Goal: Task Accomplishment & Management: Manage account settings

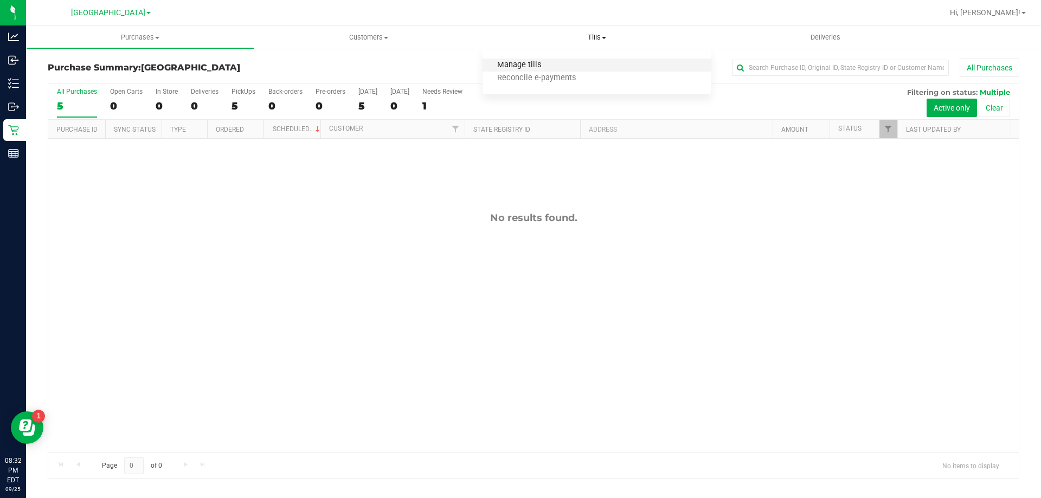
click at [525, 65] on span "Manage tills" at bounding box center [518, 65] width 73 height 9
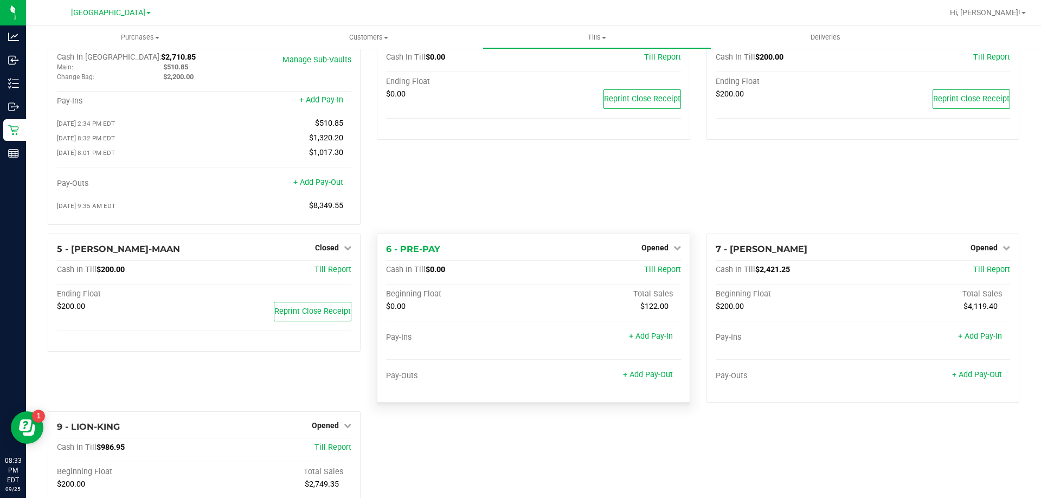
scroll to position [143, 0]
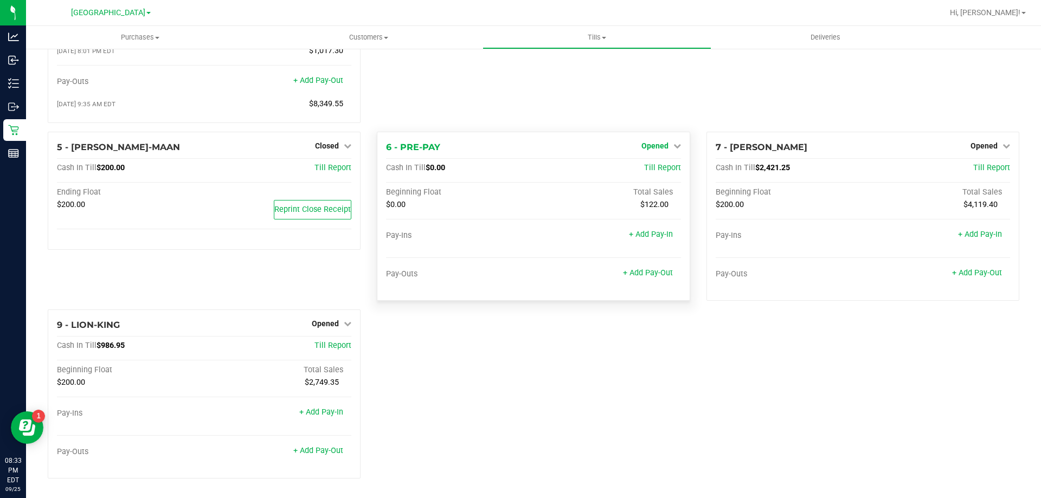
click at [647, 145] on span "Opened" at bounding box center [654, 145] width 27 height 9
click at [653, 167] on link "Close Till" at bounding box center [655, 168] width 29 height 9
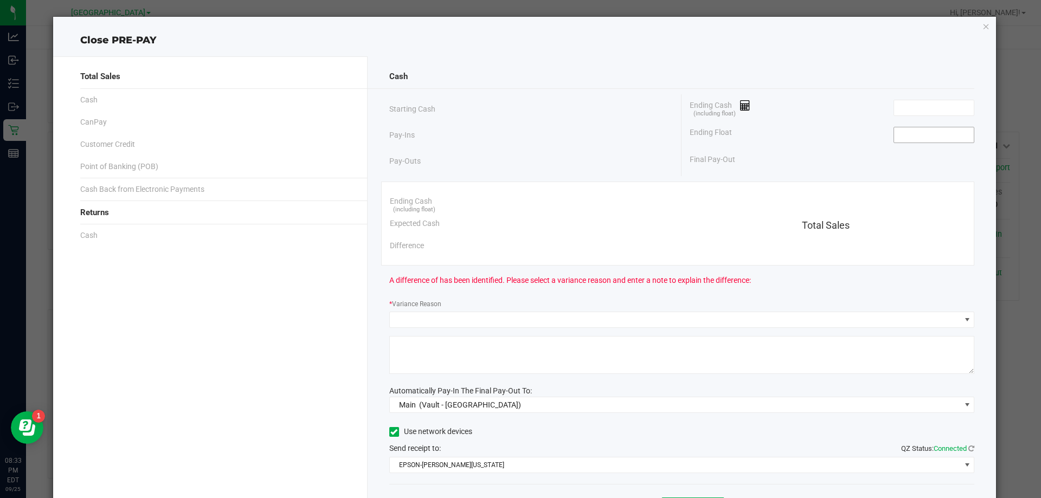
click at [904, 139] on input at bounding box center [934, 134] width 80 height 15
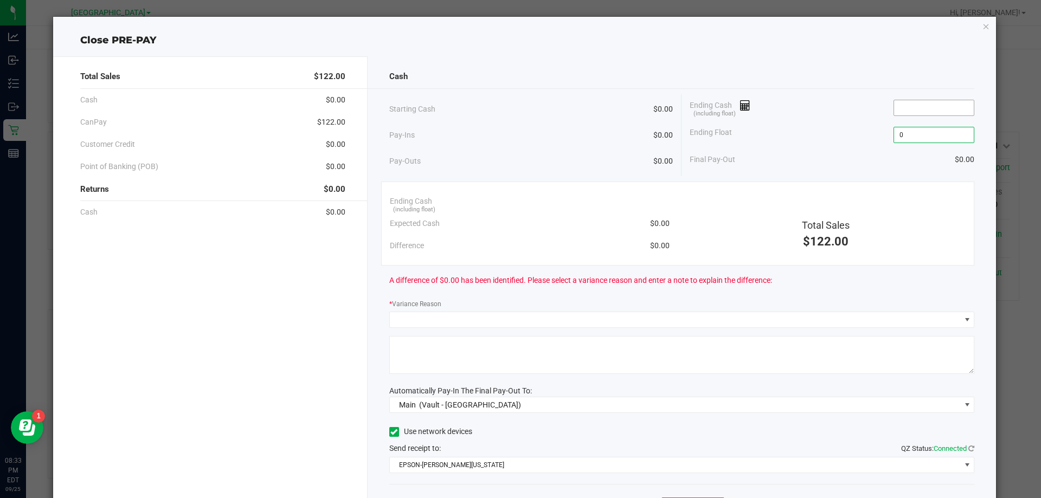
type input "$0.00"
click at [899, 100] on input at bounding box center [934, 107] width 80 height 15
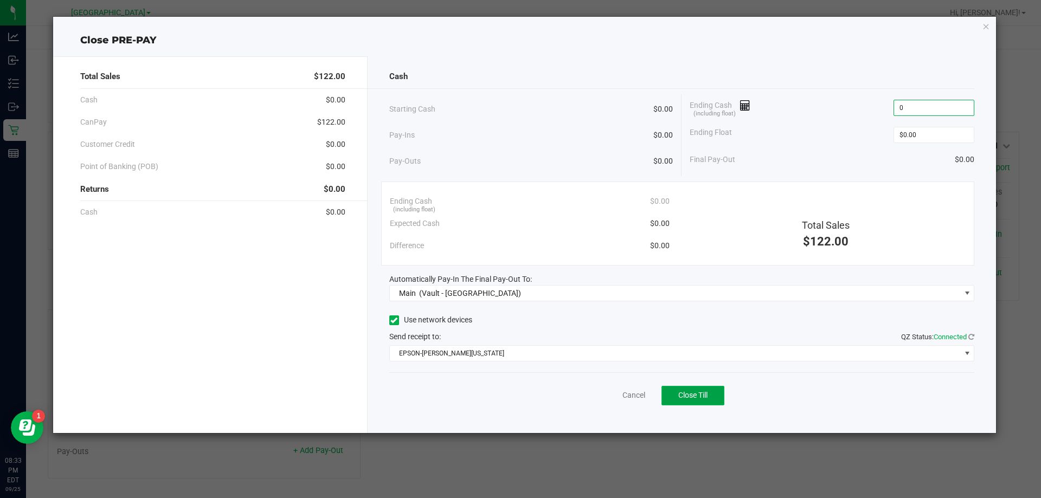
type input "$0.00"
click at [723, 397] on button "Close Till" at bounding box center [692, 396] width 63 height 20
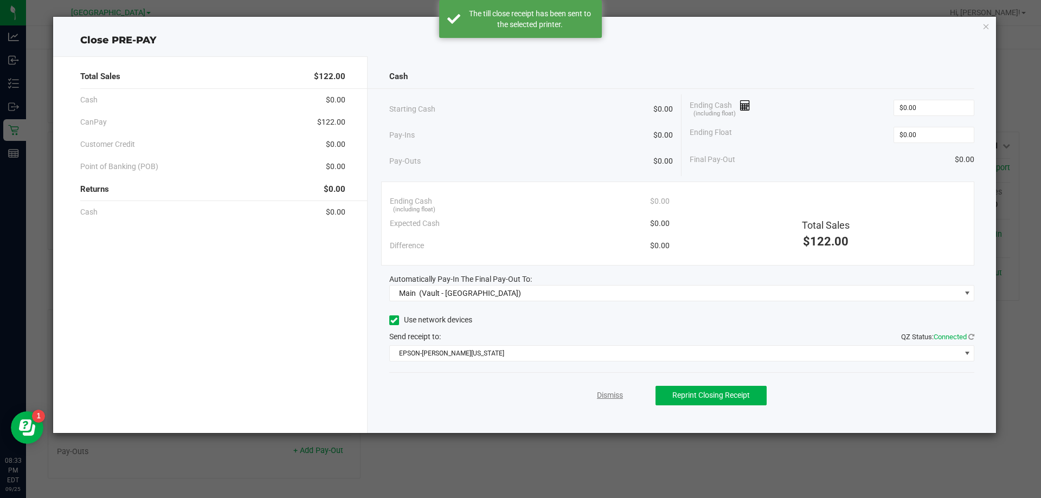
click at [600, 395] on link "Dismiss" at bounding box center [610, 395] width 26 height 11
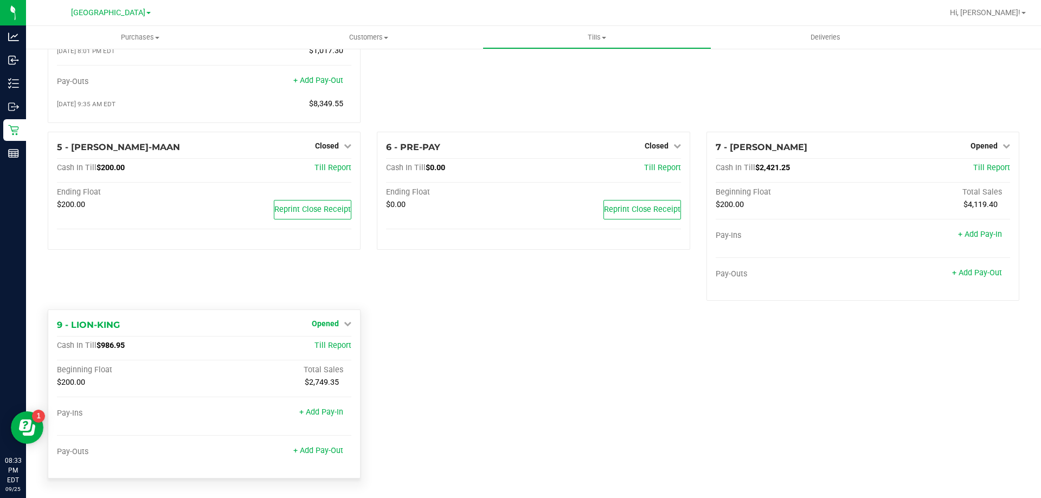
click at [320, 325] on span "Opened" at bounding box center [325, 323] width 27 height 9
click at [320, 346] on link "Close Till" at bounding box center [326, 345] width 29 height 9
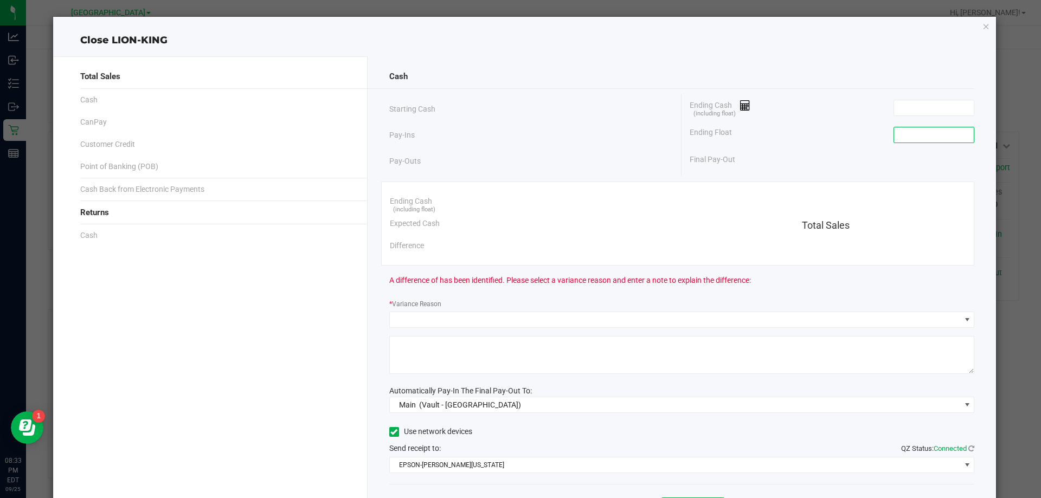
click at [927, 136] on input at bounding box center [934, 134] width 80 height 15
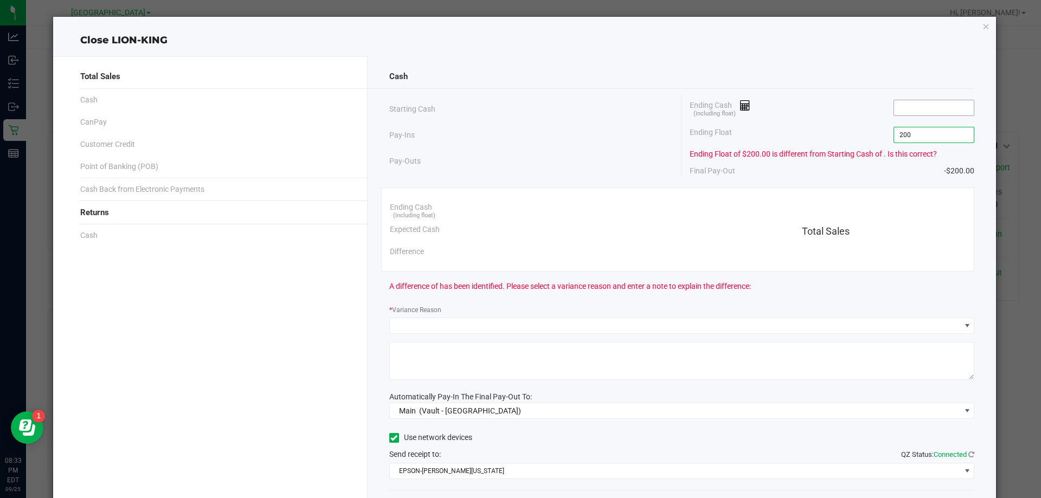
type input "$200.00"
click at [933, 100] on input at bounding box center [934, 107] width 80 height 15
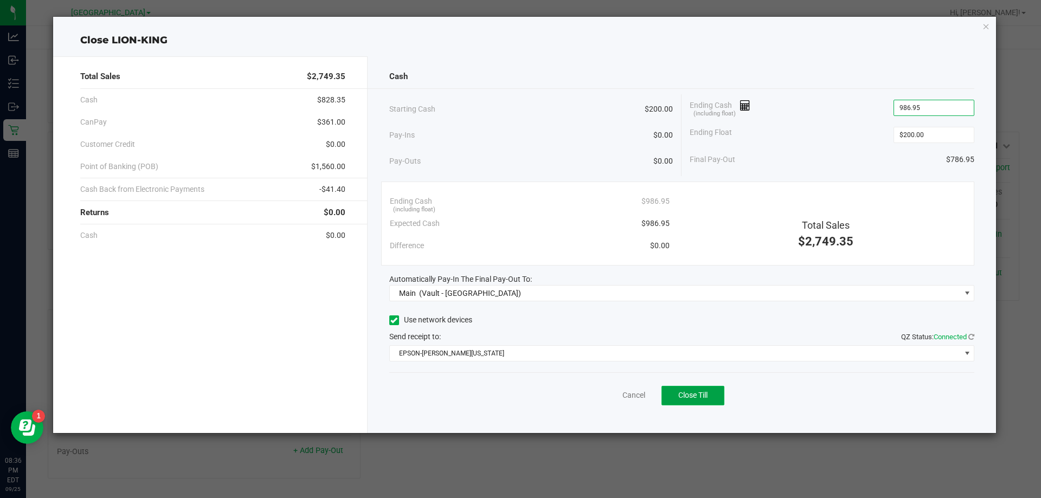
type input "$986.95"
click at [695, 390] on button "Close Till" at bounding box center [692, 396] width 63 height 20
click at [601, 391] on link "Dismiss" at bounding box center [610, 395] width 26 height 11
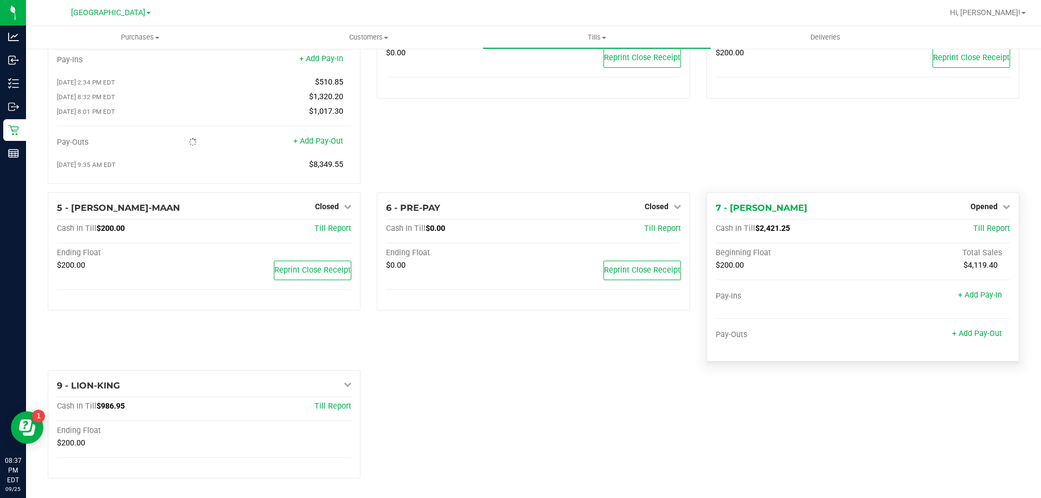
scroll to position [92, 0]
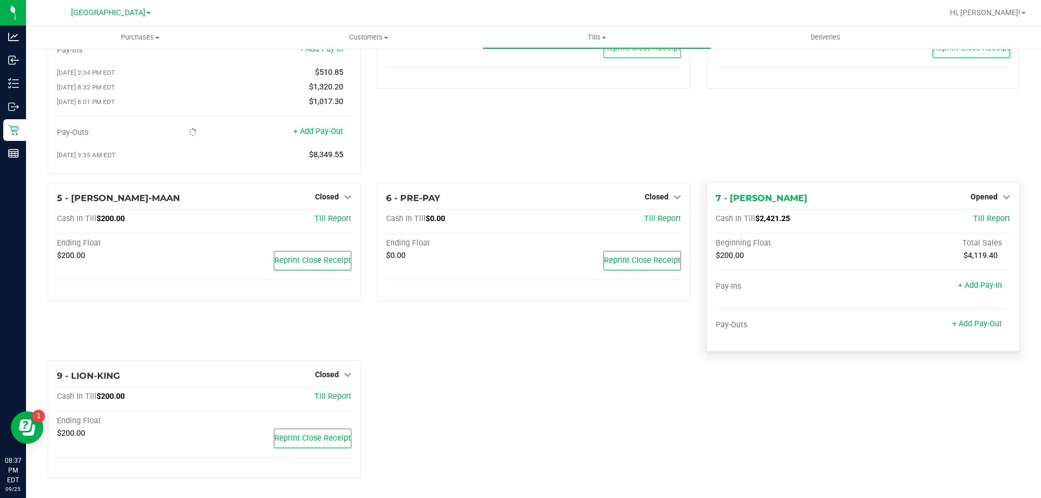
click at [985, 203] on div "7 - [PERSON_NAME]-WONDER Opened Close Till" at bounding box center [862, 198] width 294 height 13
click at [986, 196] on span "Opened" at bounding box center [983, 196] width 27 height 9
click at [982, 218] on link "Close Till" at bounding box center [984, 219] width 29 height 9
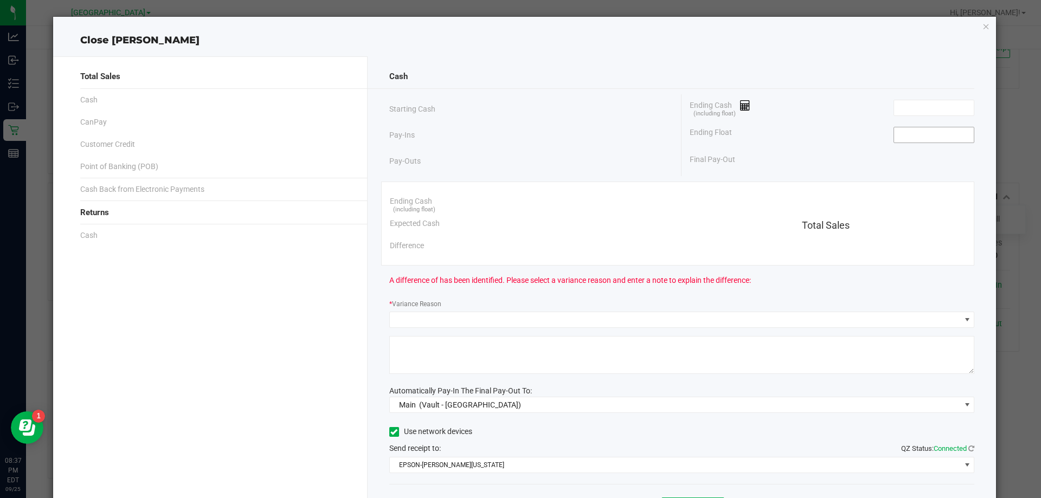
click at [908, 138] on input at bounding box center [934, 134] width 80 height 15
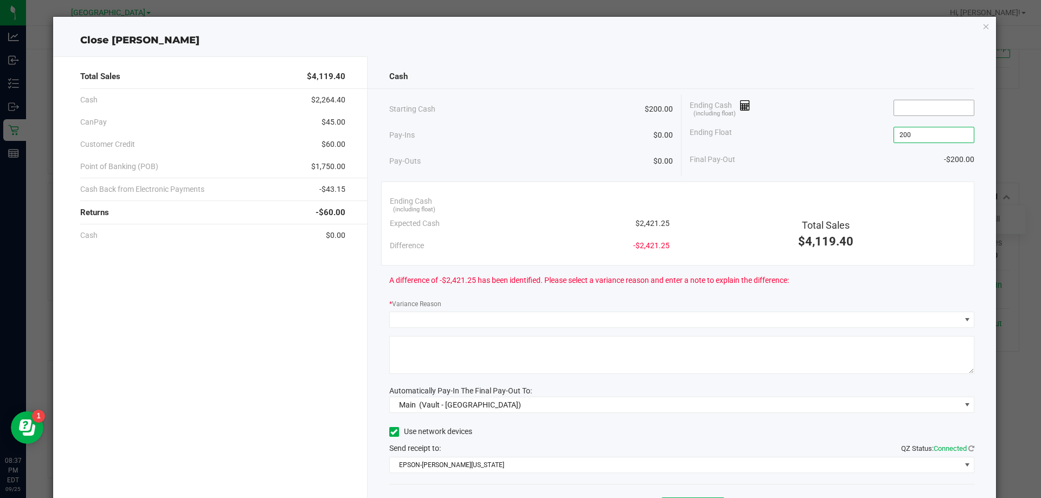
type input "$200.00"
click at [933, 104] on input at bounding box center [934, 107] width 80 height 15
click at [117, 366] on div "Total Sales $4,119.40 Cash $2,264.40 CanPay $45.00 Customer Credit $60.00 Point…" at bounding box center [210, 300] width 314 height 488
click at [897, 105] on input "0.65" at bounding box center [934, 107] width 80 height 15
type input "$2,421.65"
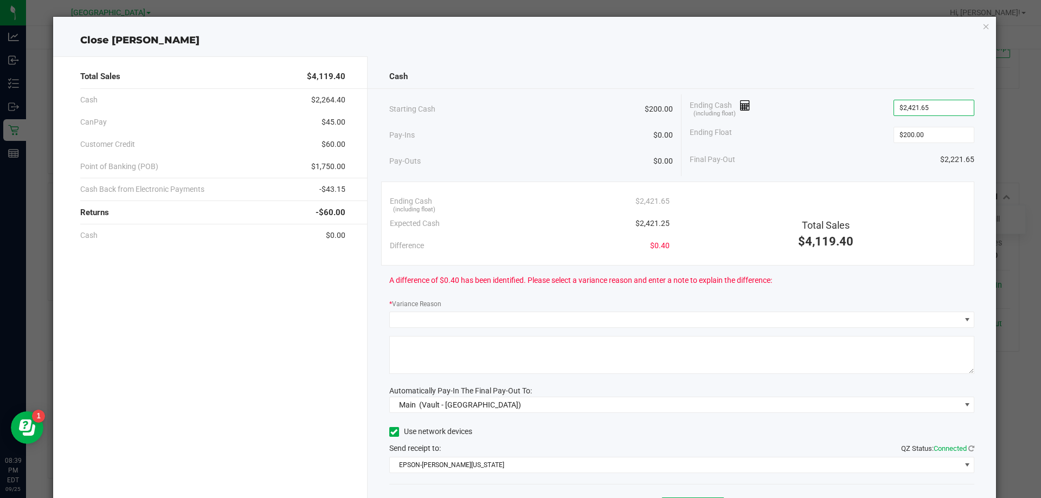
click at [554, 306] on div "* Variance Reason" at bounding box center [681, 305] width 585 height 14
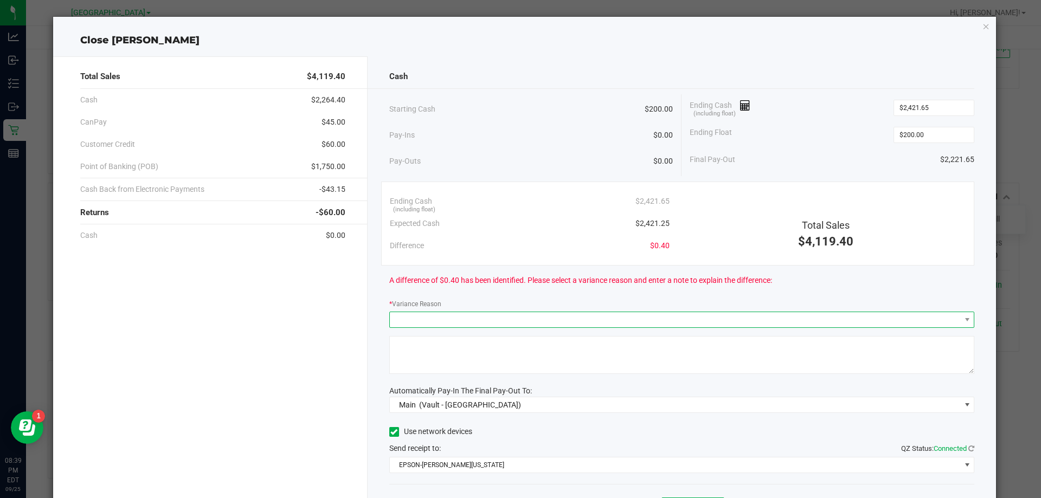
drag, startPoint x: 546, startPoint y: 319, endPoint x: 527, endPoint y: 327, distance: 21.1
click at [546, 319] on span at bounding box center [675, 319] width 571 height 15
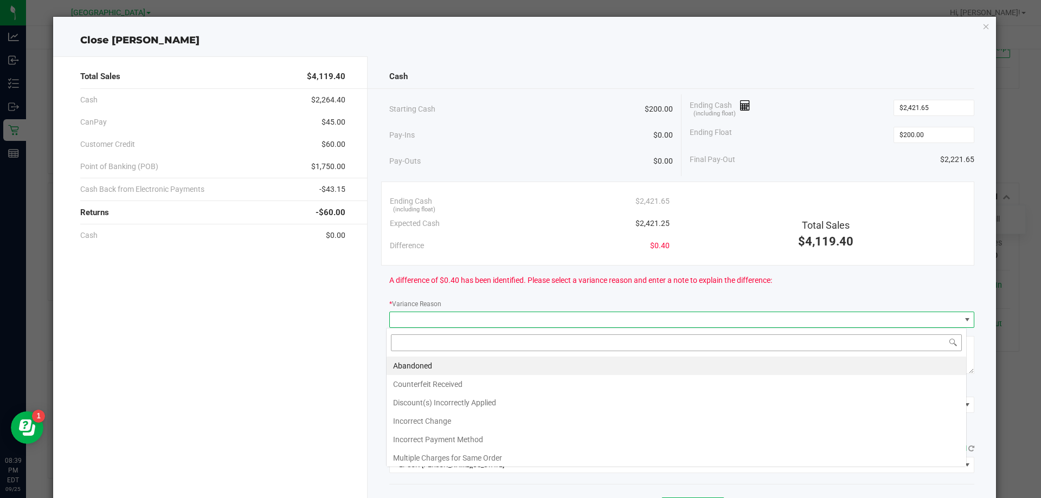
scroll to position [16, 580]
click at [471, 361] on li "Abandoned" at bounding box center [675, 366] width 579 height 18
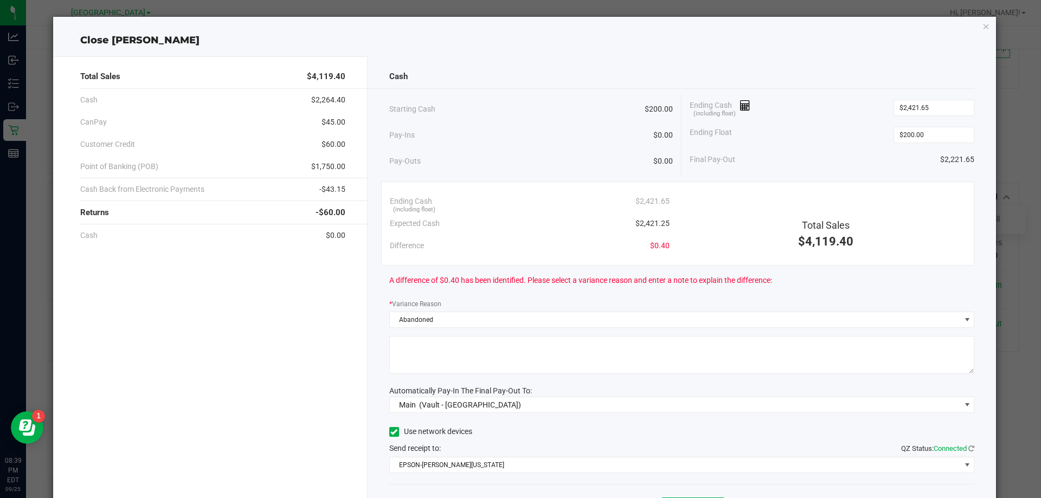
drag, startPoint x: 471, startPoint y: 362, endPoint x: 479, endPoint y: 353, distance: 11.5
click at [472, 360] on textarea at bounding box center [681, 355] width 585 height 38
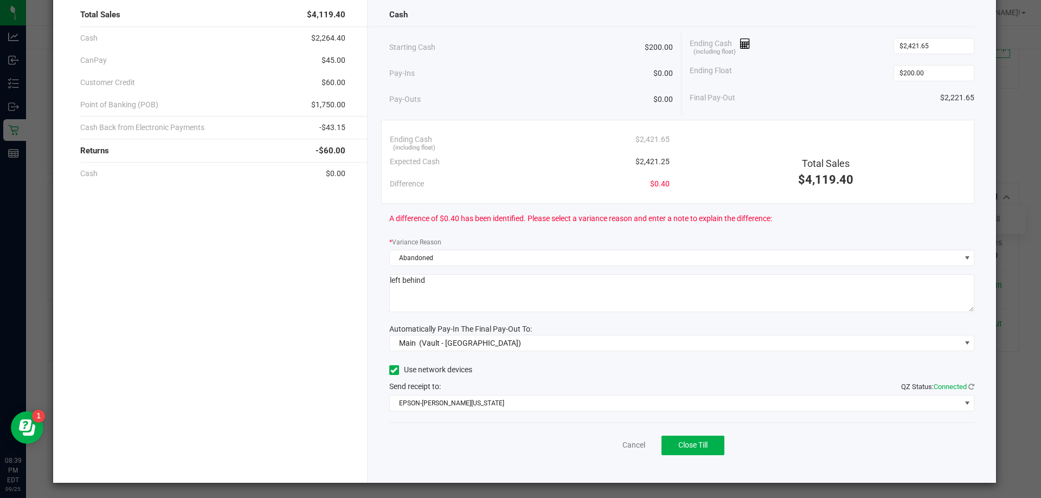
scroll to position [63, 0]
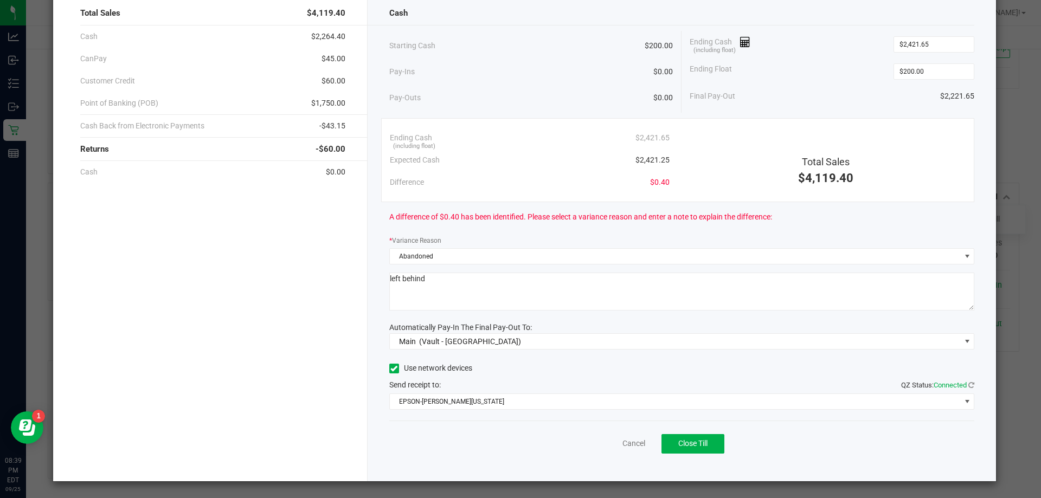
type textarea "left behind"
click at [720, 450] on div "Cancel Close Till" at bounding box center [681, 442] width 585 height 42
click at [711, 442] on button "Close Till" at bounding box center [692, 444] width 63 height 20
click at [598, 441] on link "Dismiss" at bounding box center [610, 443] width 26 height 11
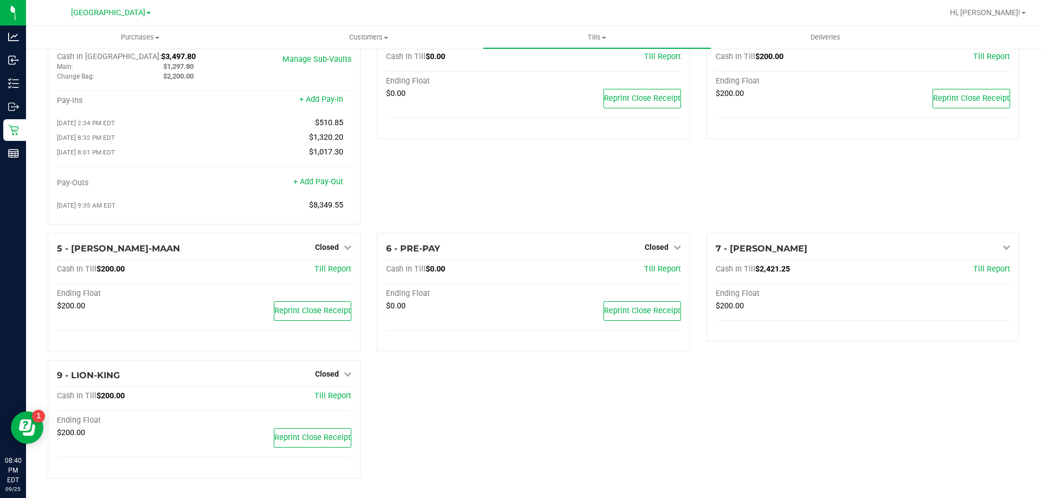
scroll to position [0, 0]
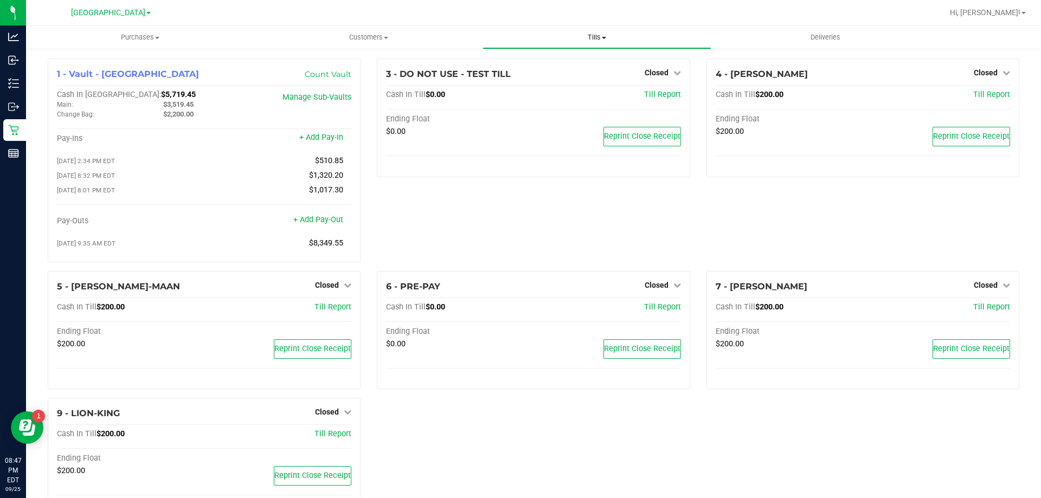
click at [596, 40] on span "Tills" at bounding box center [596, 38] width 227 height 10
click at [546, 75] on span "Reconcile e-payments" at bounding box center [536, 78] width 108 height 9
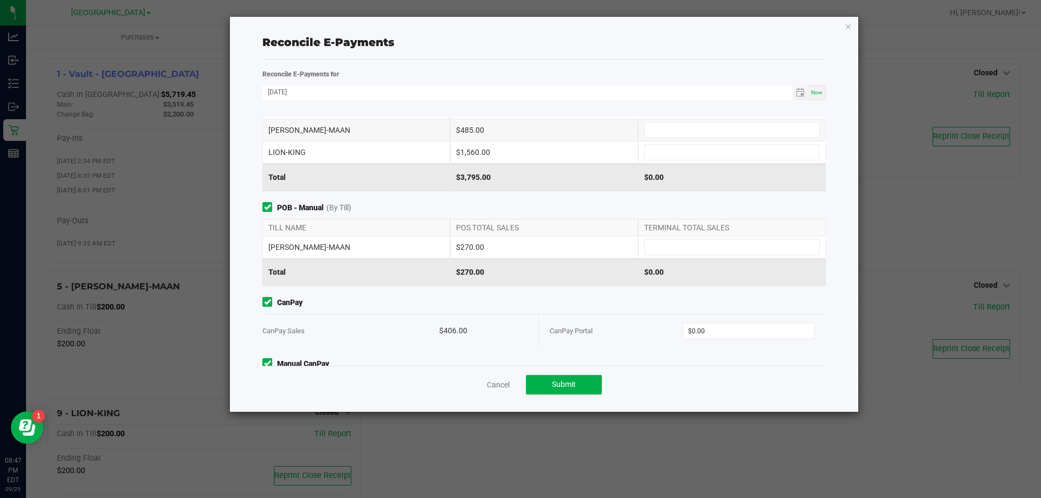
scroll to position [106, 0]
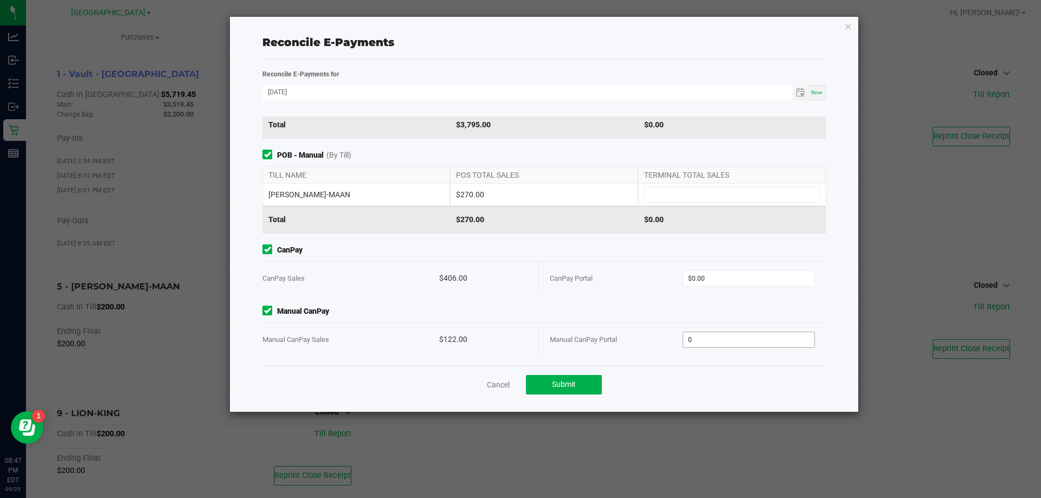
click at [708, 337] on input "0" at bounding box center [749, 339] width 132 height 15
type input "$122.00"
drag, startPoint x: 717, startPoint y: 268, endPoint x: 717, endPoint y: 286, distance: 18.4
click at [717, 267] on div "CanPay Portal $0.00" at bounding box center [682, 278] width 265 height 33
click at [717, 274] on input "0" at bounding box center [749, 278] width 132 height 15
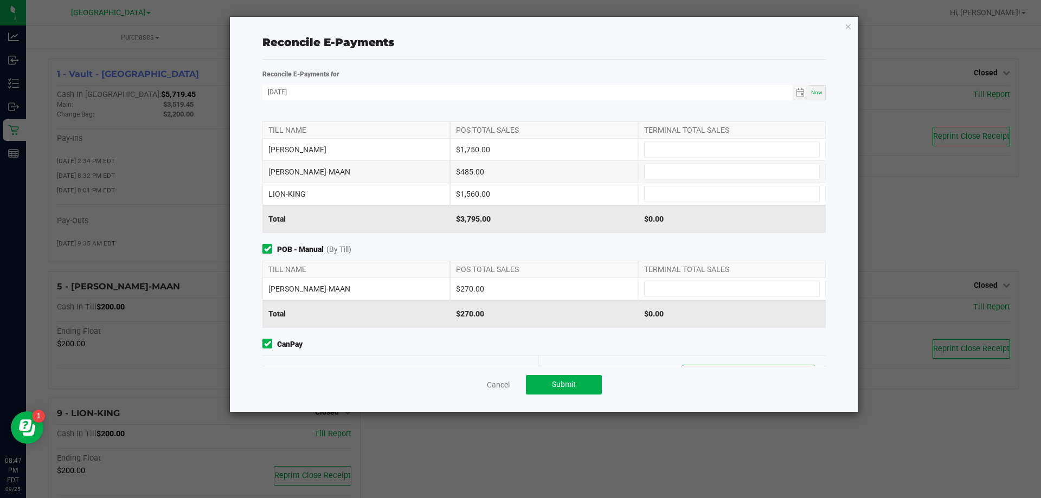
scroll to position [0, 0]
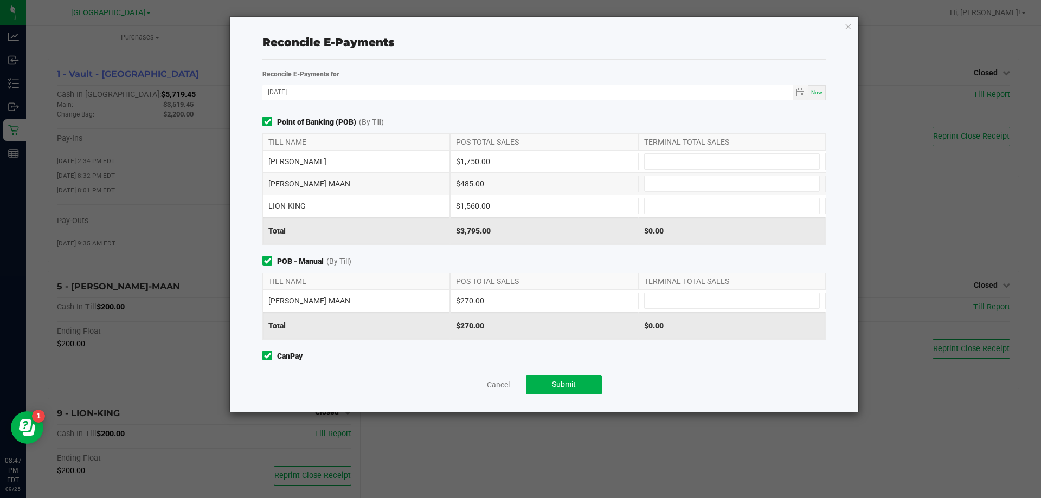
type input "$406.00"
click at [748, 152] on div "[PERSON_NAME]-WONDER $1,750.00" at bounding box center [543, 162] width 563 height 22
click at [744, 160] on input at bounding box center [731, 161] width 175 height 15
type input "$1,750.00"
click at [720, 184] on input at bounding box center [731, 183] width 175 height 15
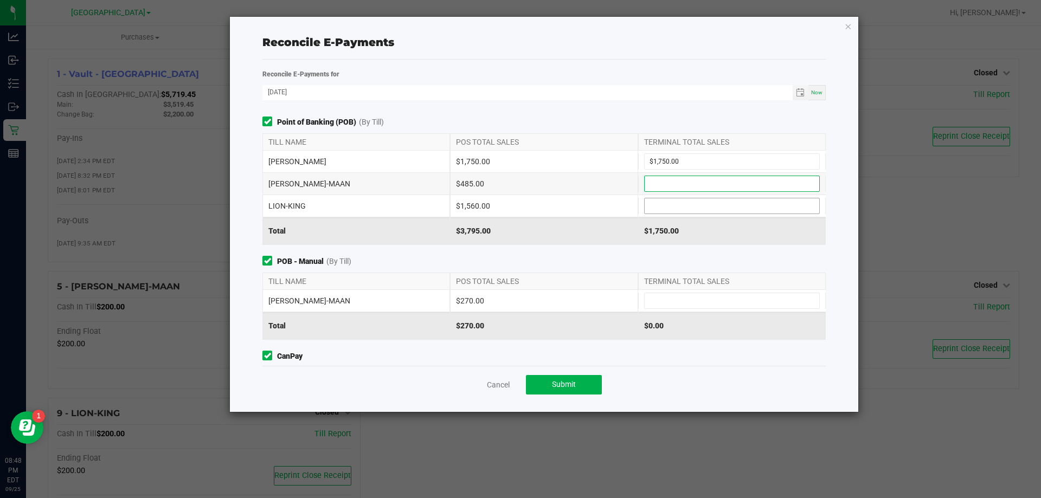
click at [667, 211] on input at bounding box center [731, 205] width 175 height 15
type input "$1,560.00"
click at [700, 182] on input at bounding box center [731, 183] width 175 height 15
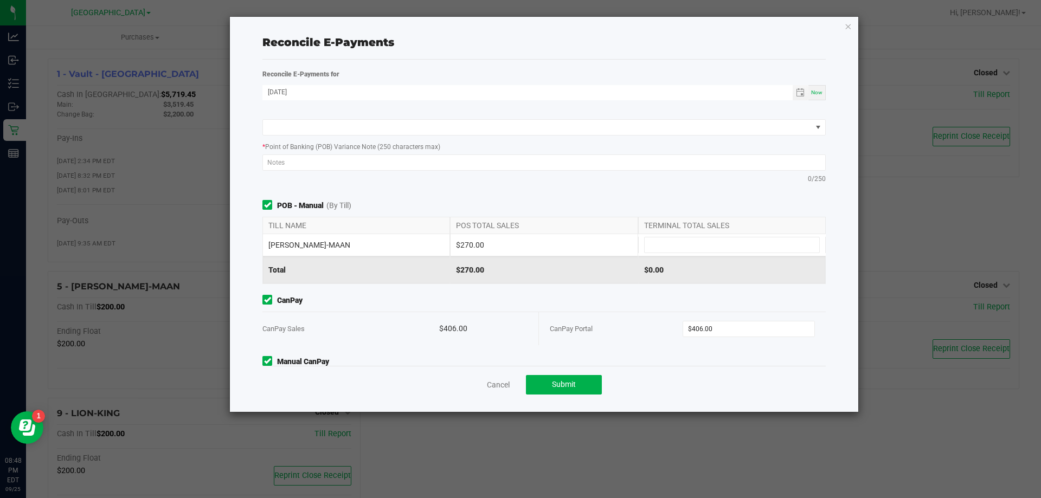
scroll to position [163, 0]
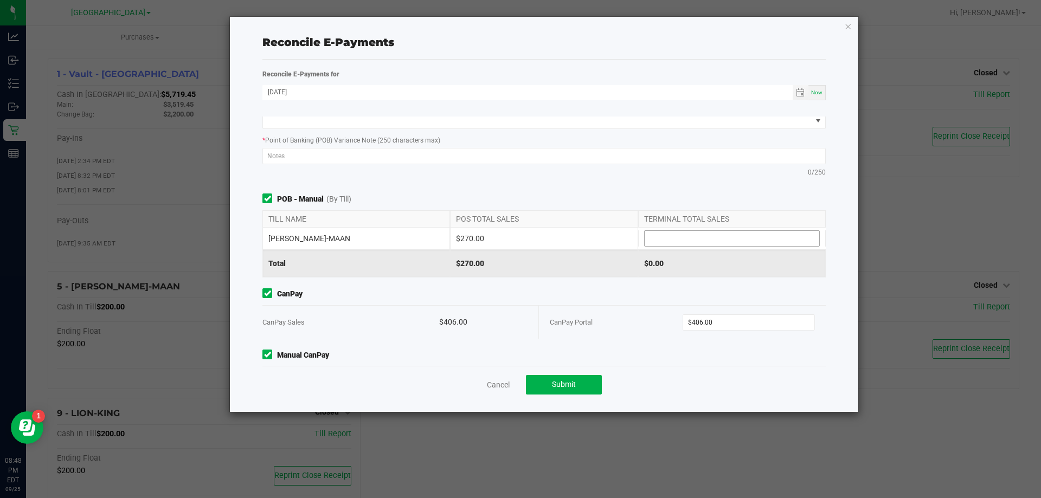
type input "$756.00"
click at [676, 237] on input at bounding box center [731, 238] width 175 height 15
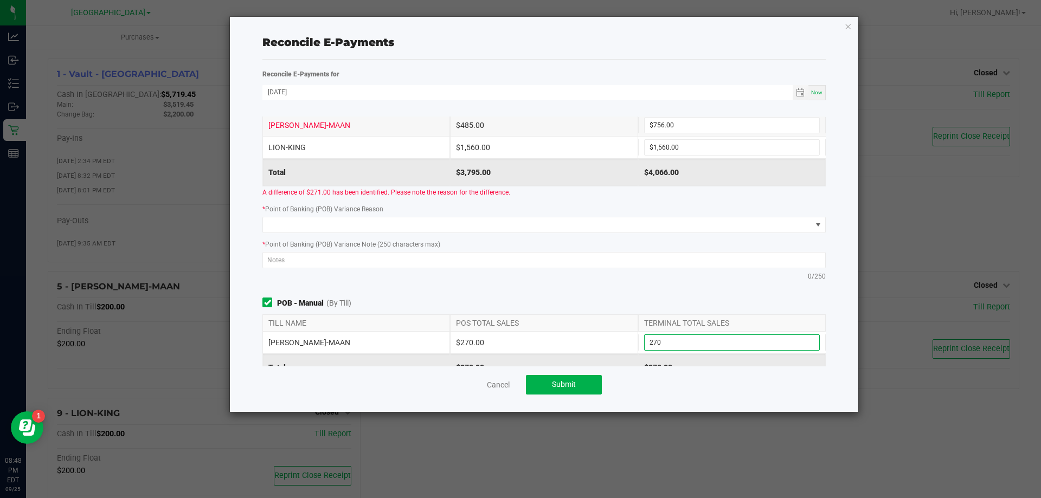
scroll to position [54, 0]
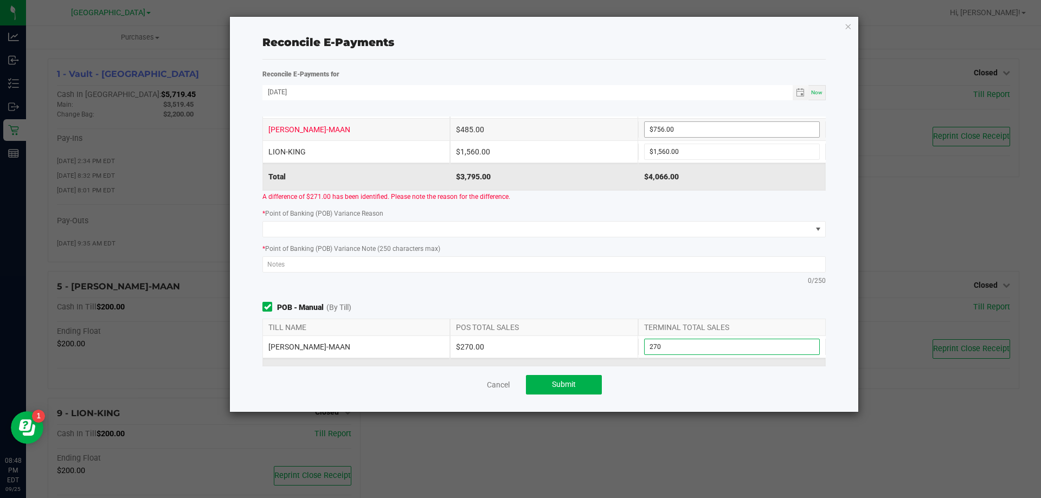
type input "270"
type input "756"
type input "$270.00"
click at [710, 130] on input "756" at bounding box center [731, 129] width 175 height 15
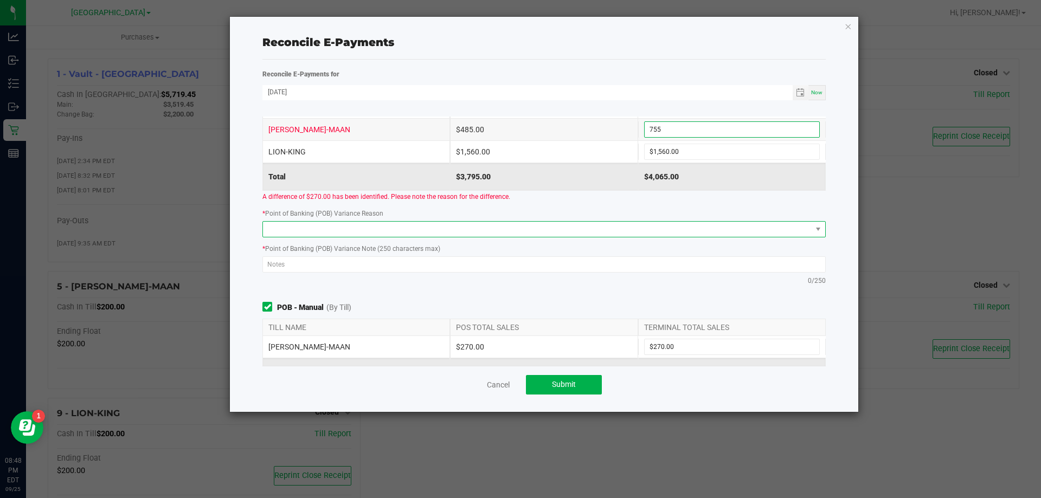
type input "$755.00"
click at [511, 234] on span at bounding box center [537, 229] width 549 height 15
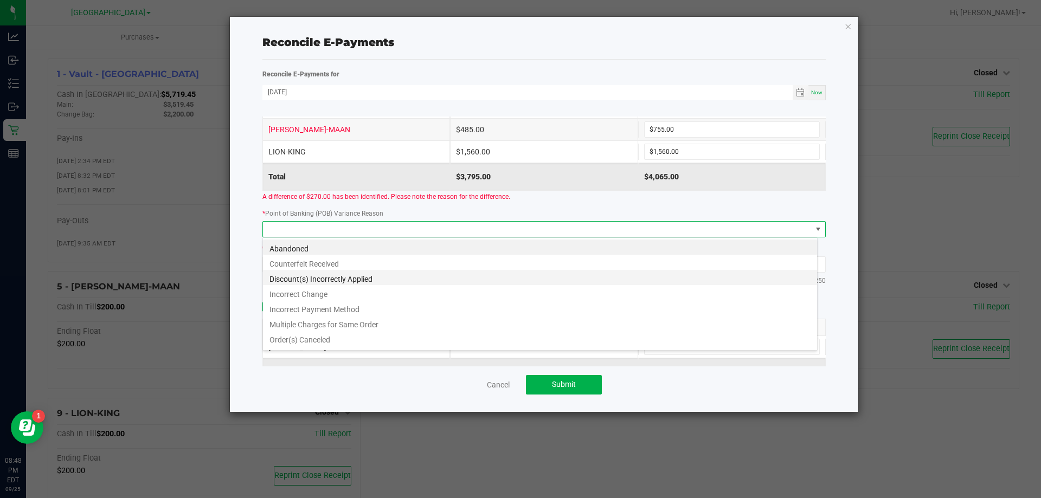
scroll to position [13, 0]
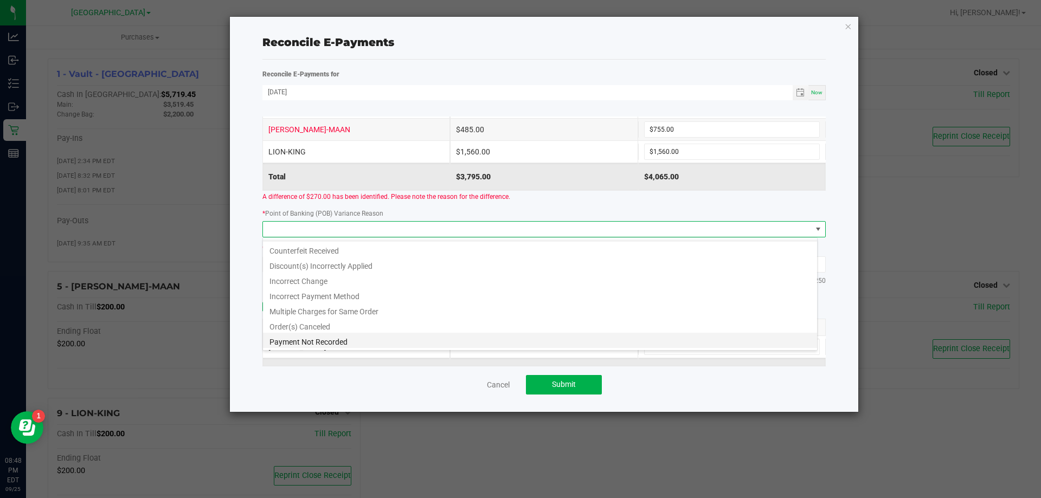
drag, startPoint x: 360, startPoint y: 340, endPoint x: 376, endPoint y: 237, distance: 104.1
click at [361, 339] on li "Payment Not Recorded" at bounding box center [540, 340] width 554 height 15
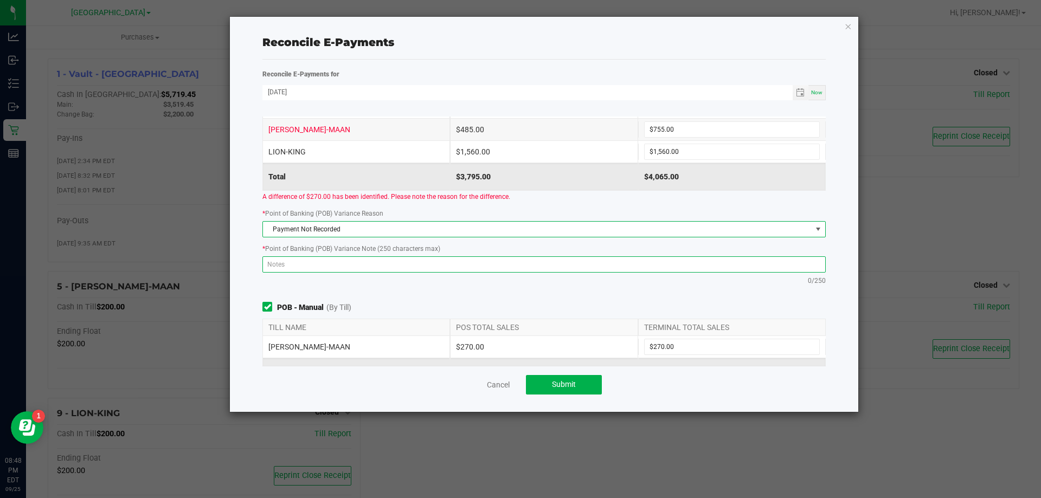
click at [380, 266] on textarea at bounding box center [543, 264] width 563 height 16
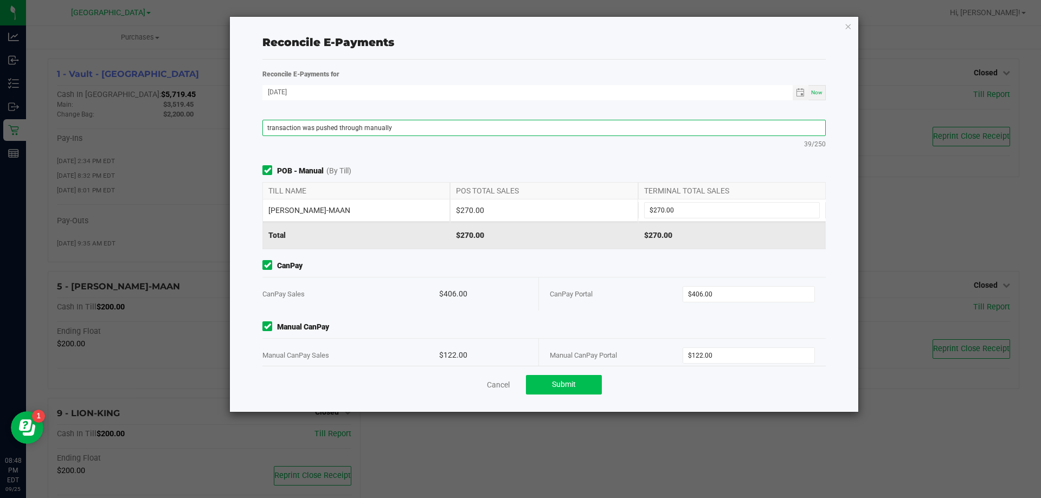
scroll to position [207, 0]
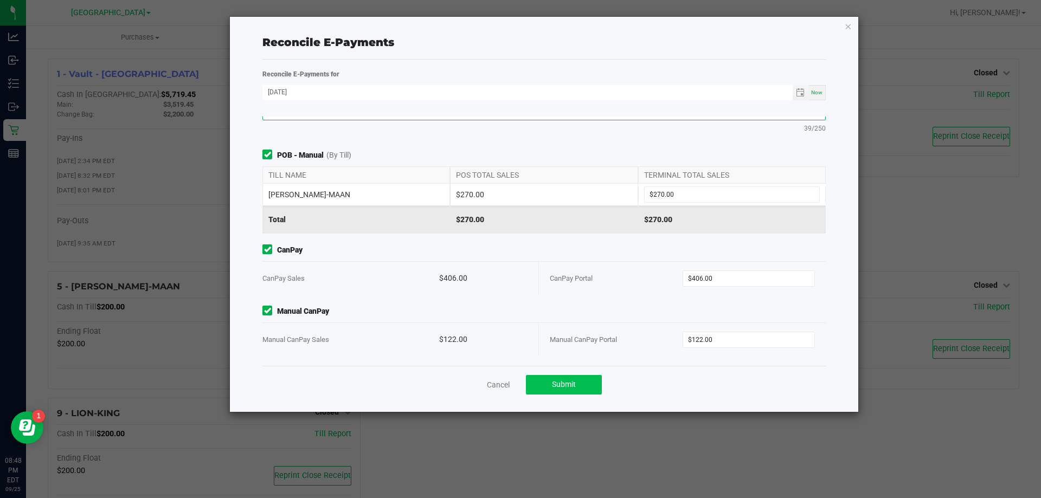
type textarea "transaction was pushed through manually"
click at [564, 386] on span "Submit" at bounding box center [564, 384] width 24 height 9
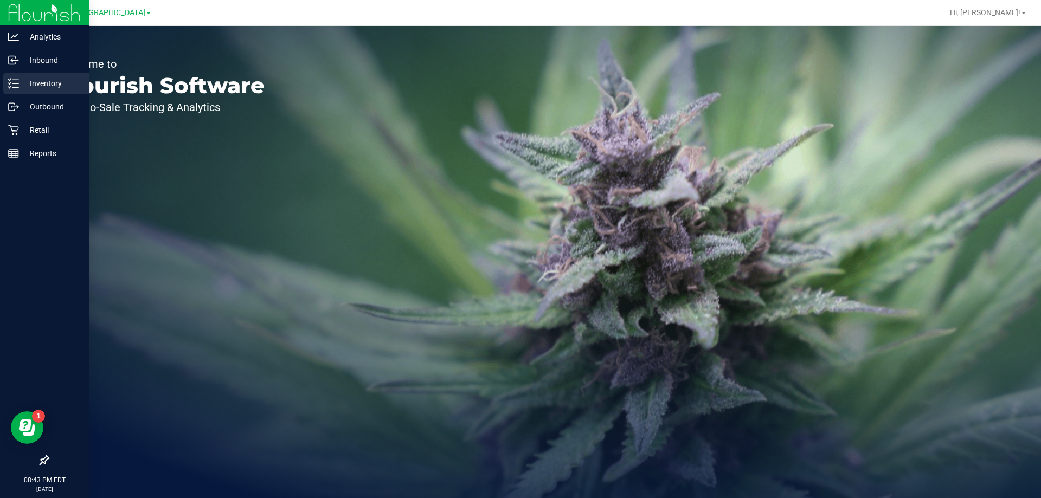
click at [9, 83] on icon at bounding box center [13, 83] width 11 height 11
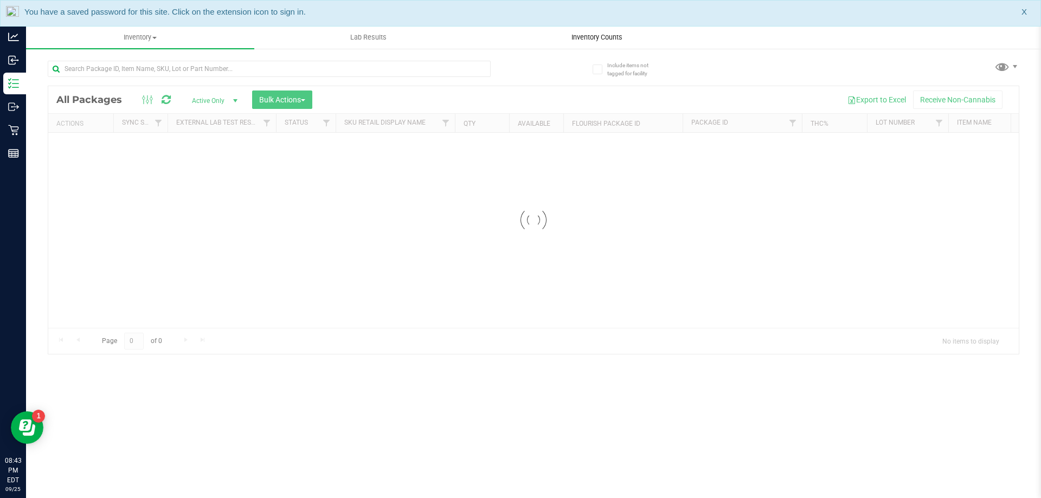
click at [614, 37] on span "Inventory Counts" at bounding box center [597, 38] width 80 height 10
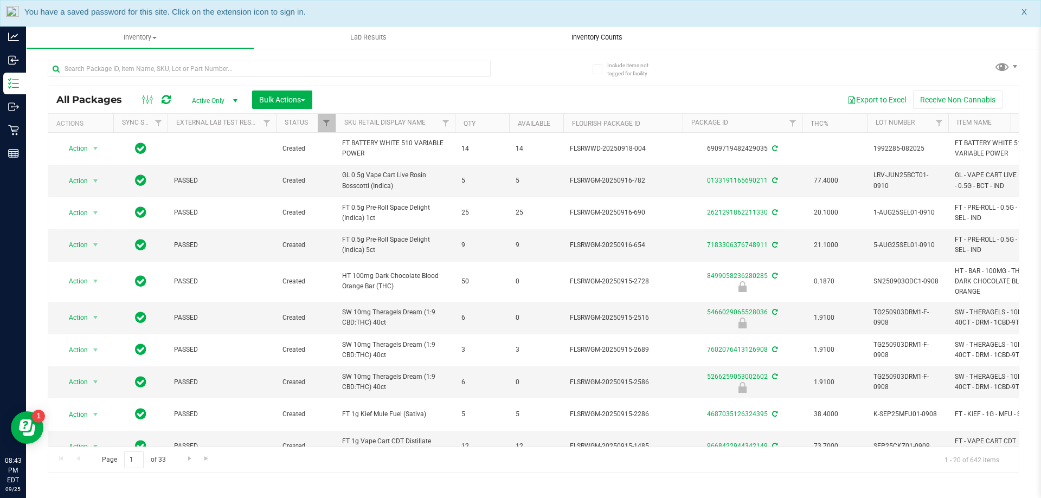
click at [607, 39] on span "Inventory Counts" at bounding box center [597, 38] width 80 height 10
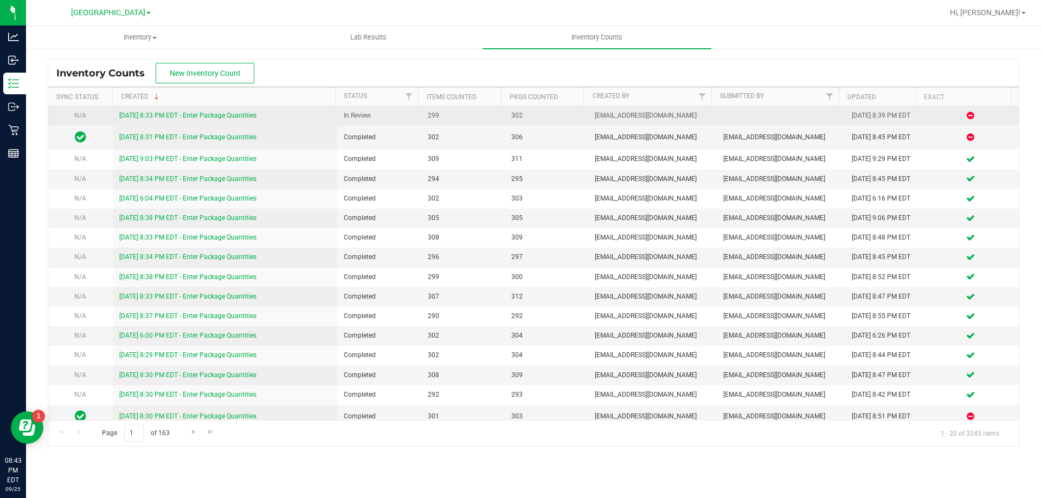
click at [207, 114] on link "9/25/25 8:33 PM EDT - Enter Package Quantities" at bounding box center [187, 116] width 137 height 8
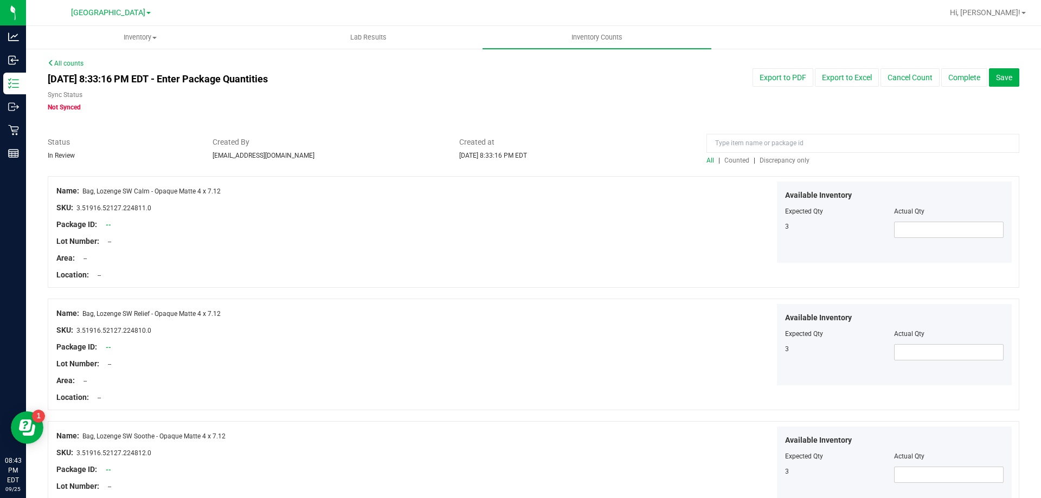
click at [790, 157] on span "Discrepancy only" at bounding box center [784, 161] width 50 height 8
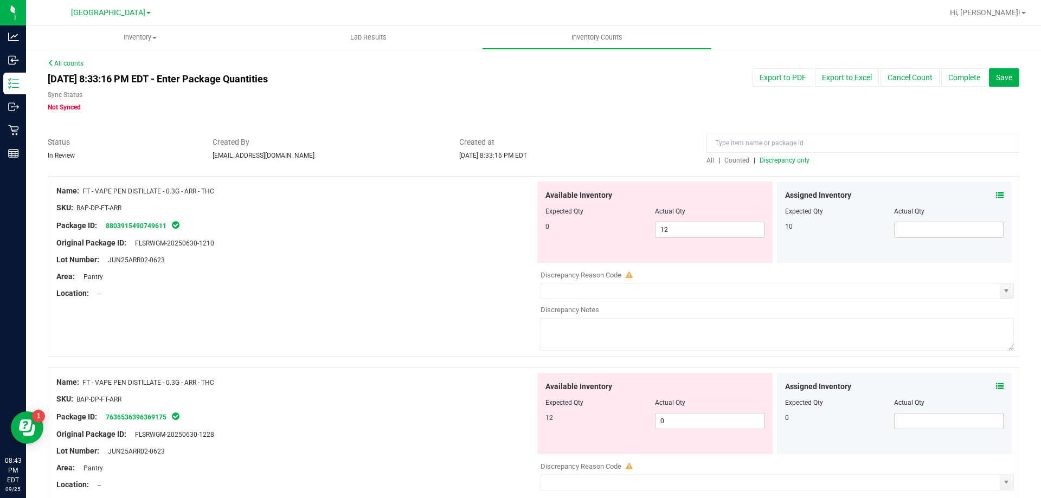
click at [996, 194] on icon at bounding box center [1000, 195] width 8 height 8
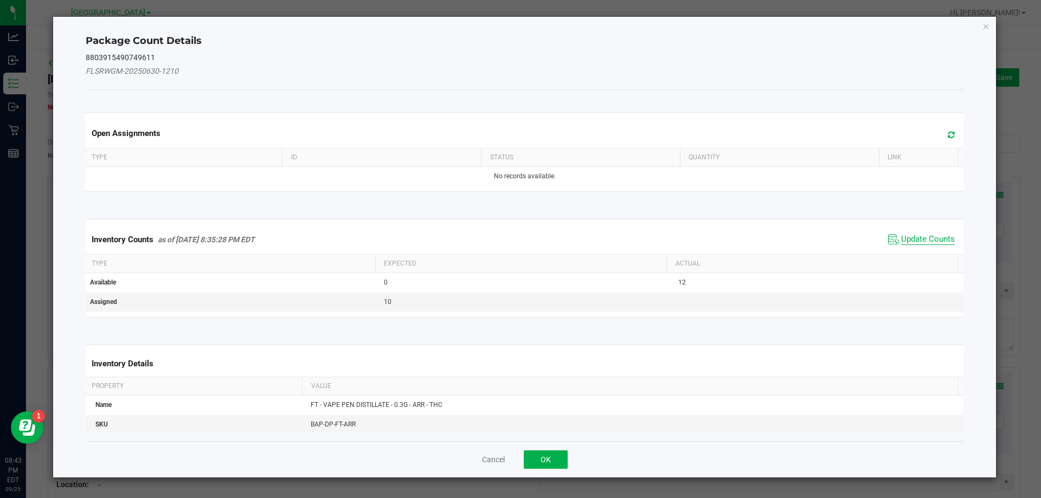
click at [924, 241] on span "Update Counts" at bounding box center [928, 239] width 54 height 11
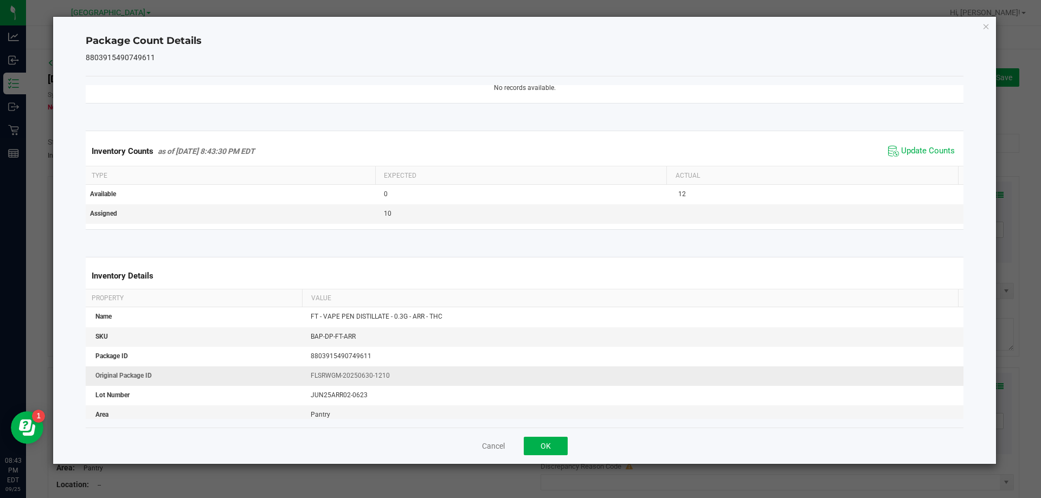
scroll to position [166, 0]
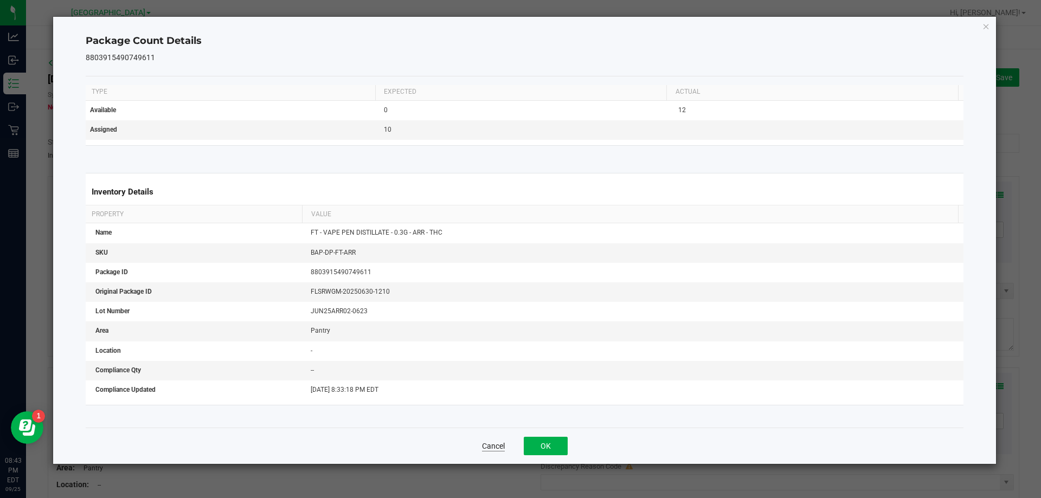
click at [496, 445] on button "Cancel" at bounding box center [493, 446] width 23 height 11
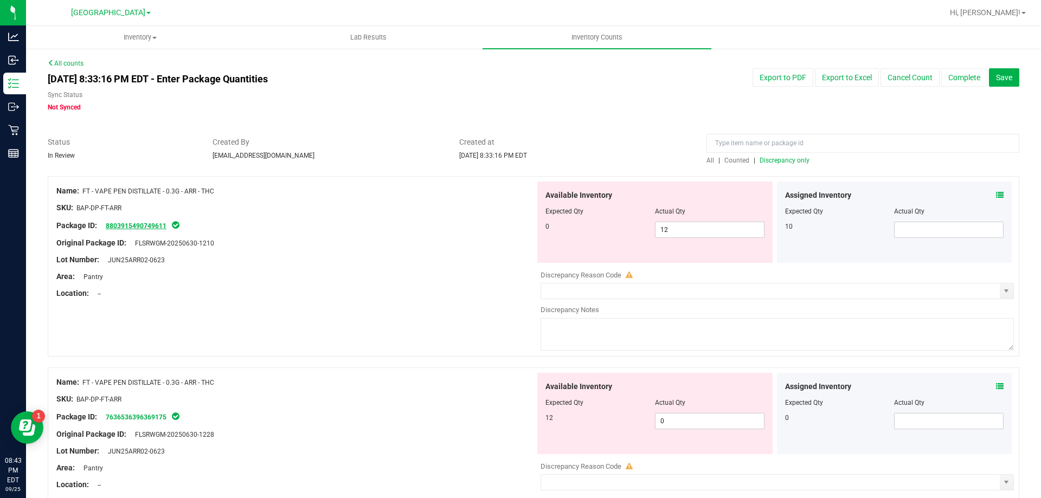
click at [127, 228] on link "8803915490749611" at bounding box center [136, 226] width 61 height 8
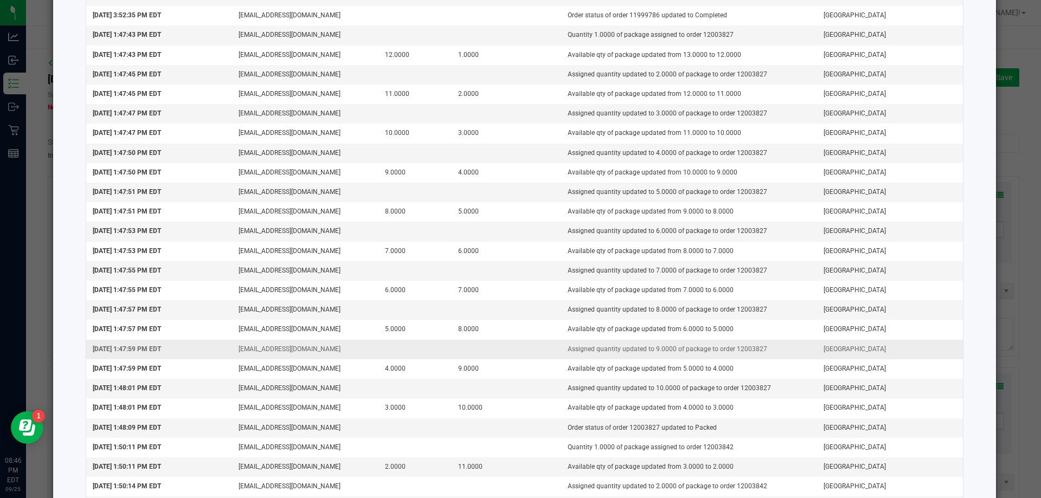
scroll to position [642, 0]
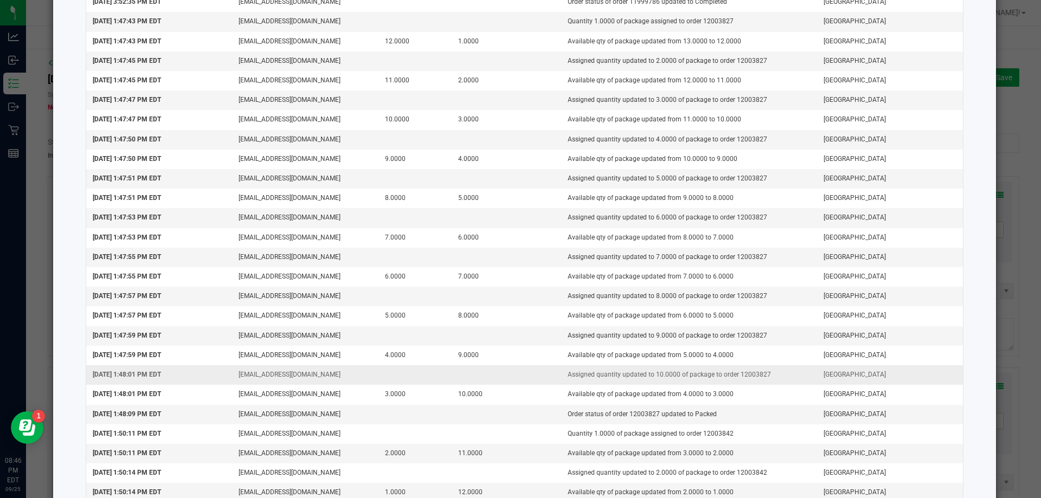
drag, startPoint x: 762, startPoint y: 372, endPoint x: 730, endPoint y: 375, distance: 32.6
click at [730, 375] on td "Assigned quantity updated to 10.0000 of package to order 12003827" at bounding box center [689, 375] width 256 height 20
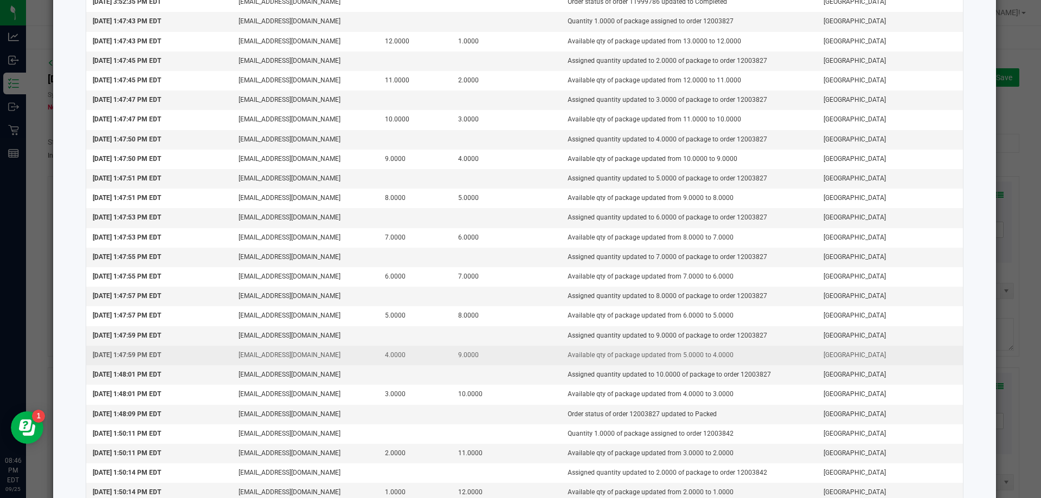
copy td "12003827"
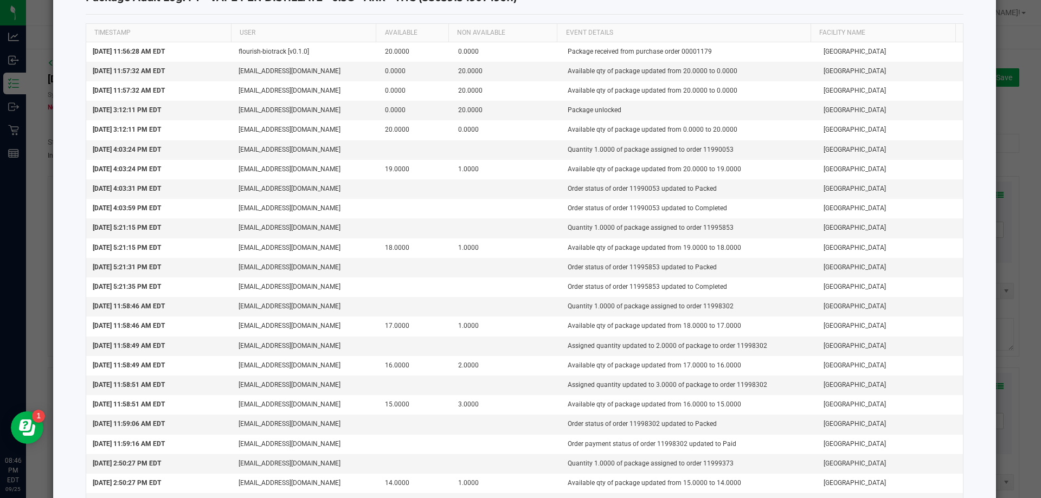
scroll to position [0, 0]
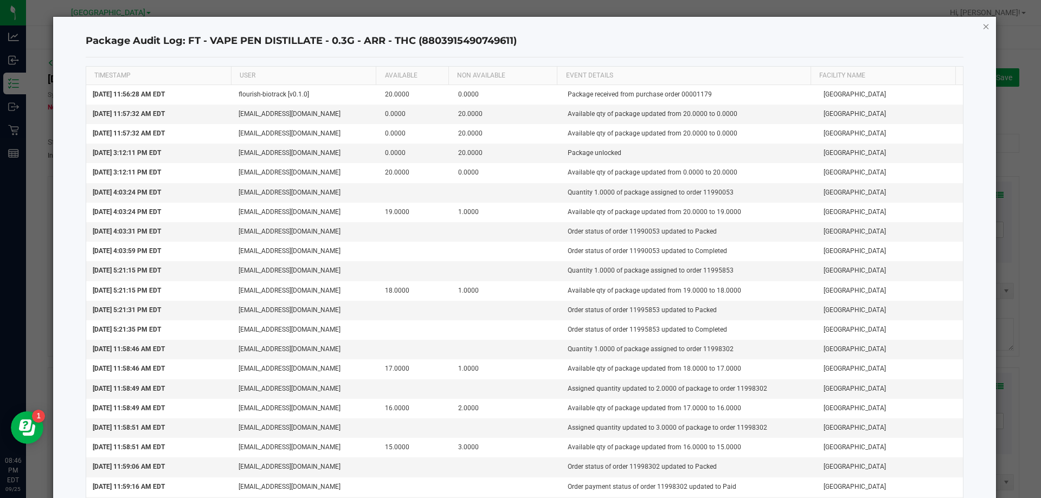
click at [982, 22] on icon "button" at bounding box center [986, 26] width 8 height 13
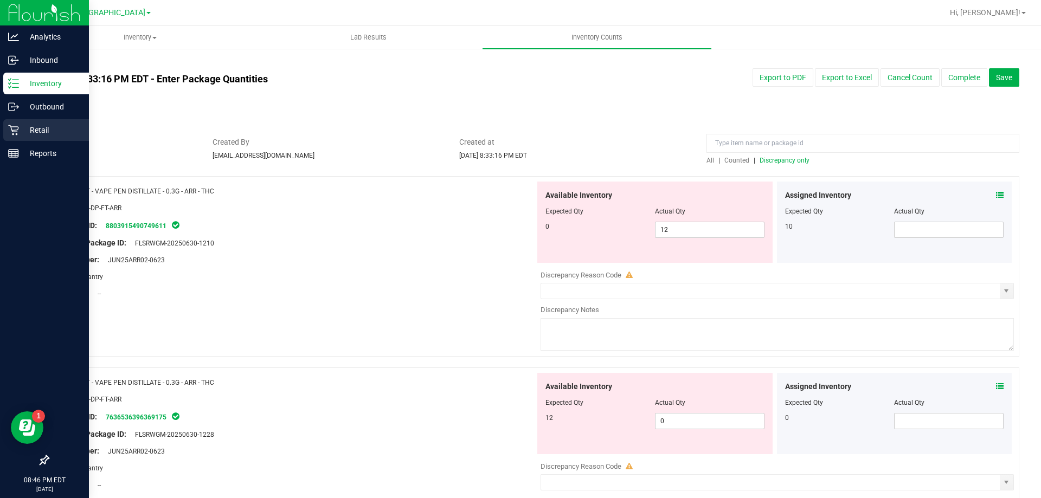
click at [21, 132] on p "Retail" at bounding box center [51, 130] width 65 height 13
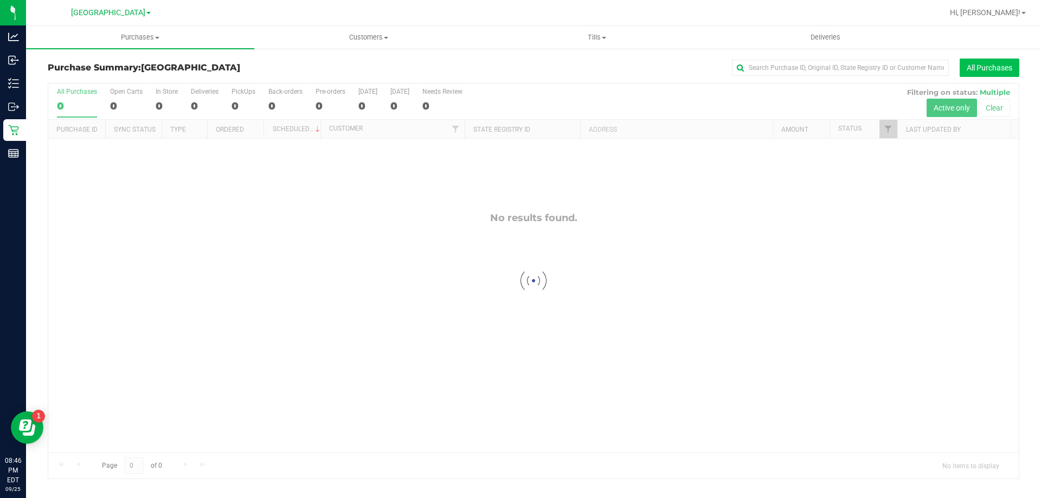
click at [1008, 68] on button "All Purchases" at bounding box center [989, 68] width 60 height 18
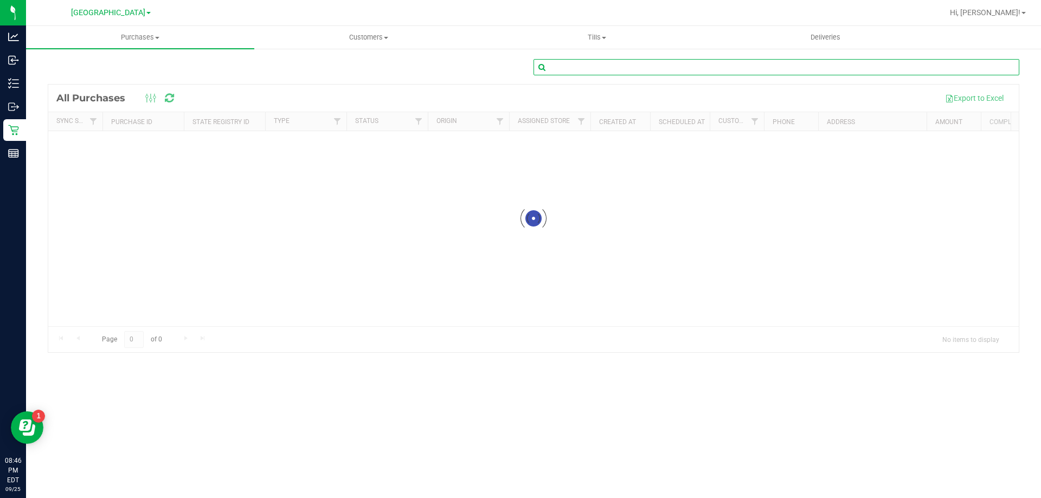
click at [775, 67] on input "text" at bounding box center [776, 67] width 486 height 16
paste input "12003827"
type input "12003827"
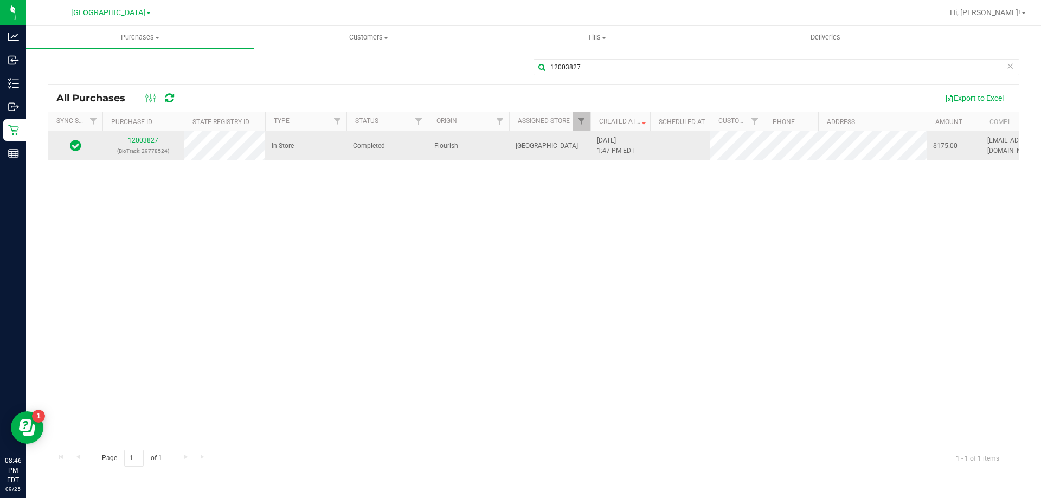
click at [137, 143] on link "12003827" at bounding box center [143, 141] width 30 height 8
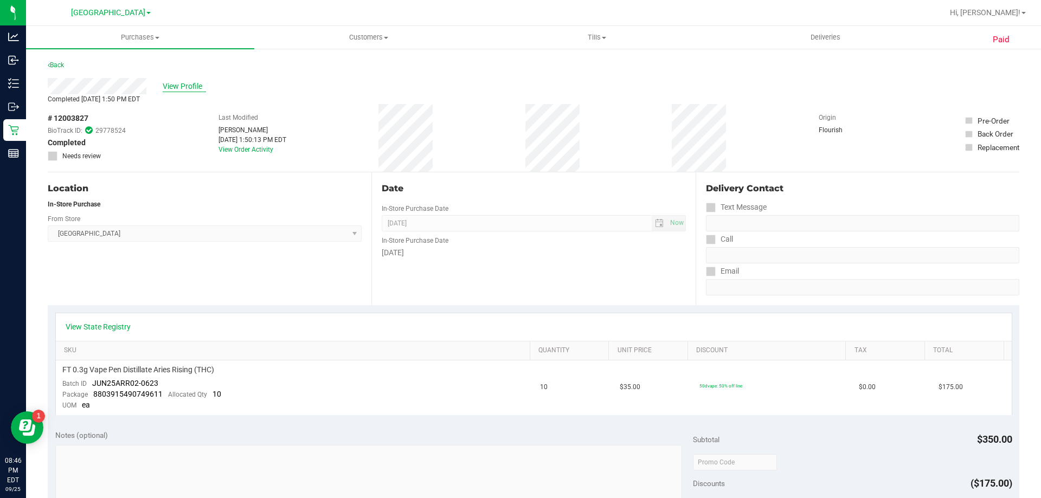
click at [194, 85] on span "View Profile" at bounding box center [184, 86] width 43 height 11
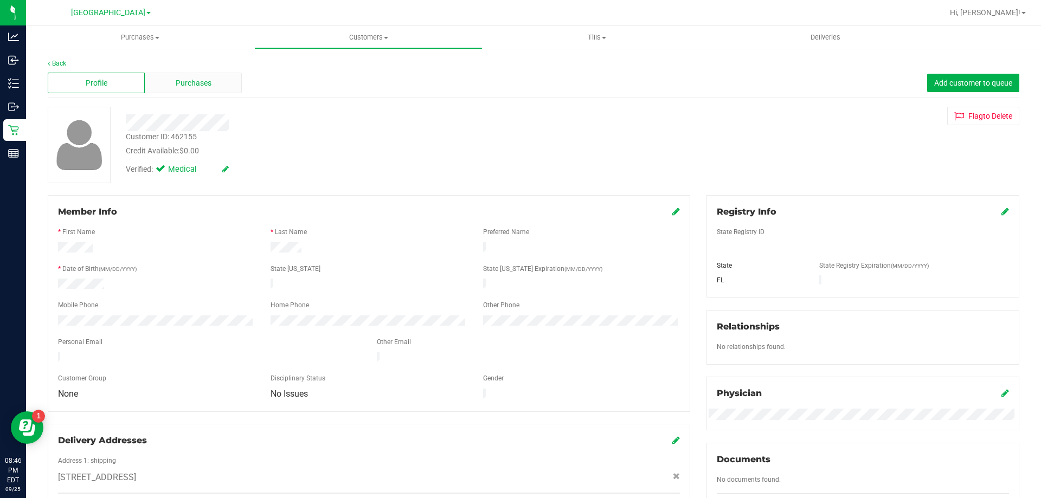
click at [212, 87] on div "Purchases" at bounding box center [193, 83] width 97 height 21
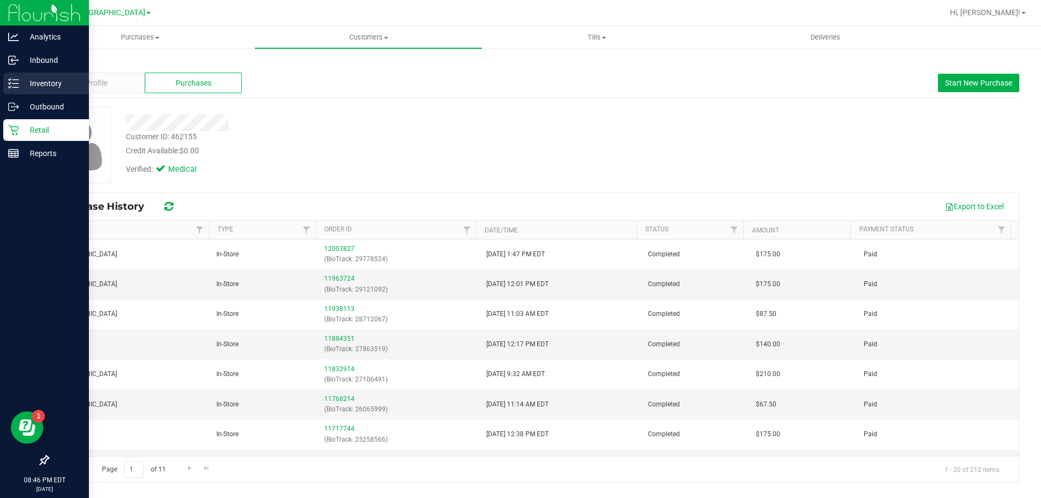
click at [32, 79] on p "Inventory" at bounding box center [51, 83] width 65 height 13
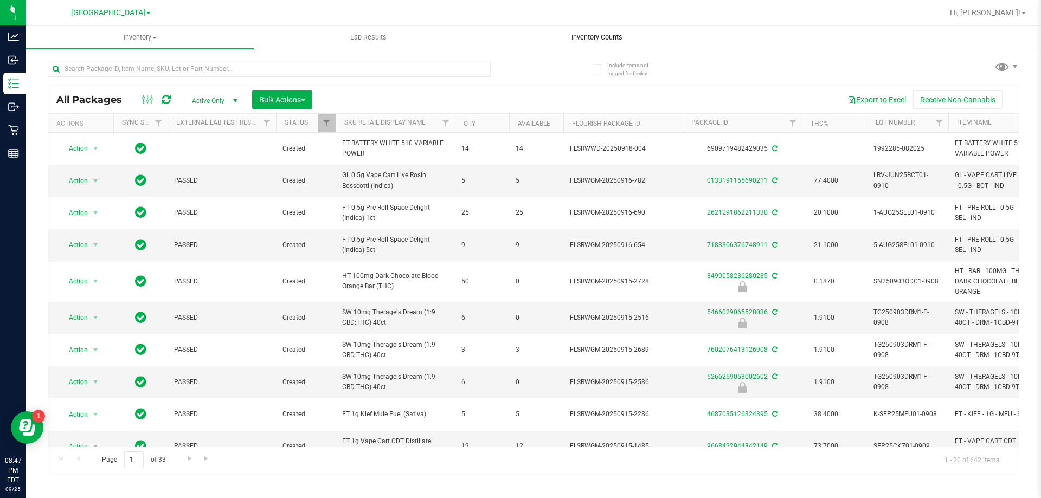
click at [611, 37] on span "Inventory Counts" at bounding box center [597, 38] width 80 height 10
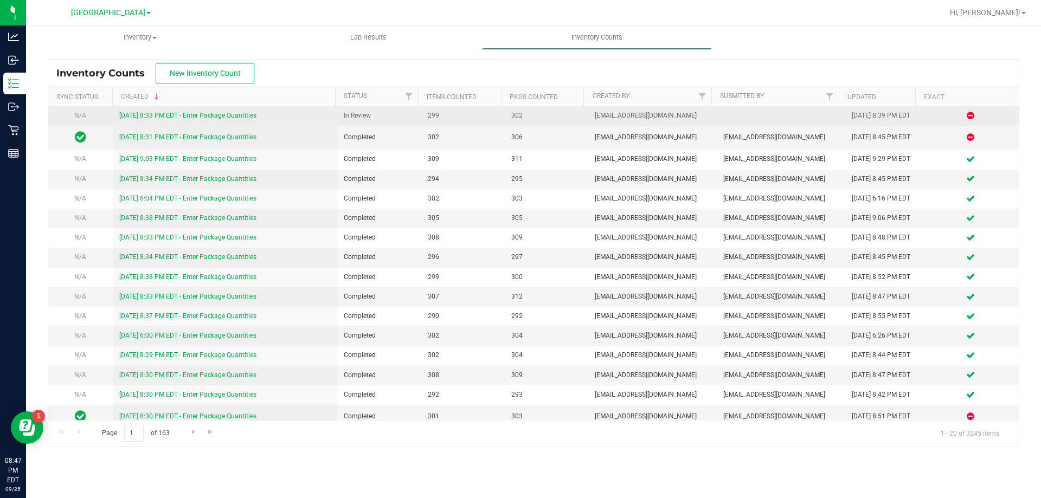
click at [177, 118] on link "9/25/25 8:33 PM EDT - Enter Package Quantities" at bounding box center [187, 116] width 137 height 8
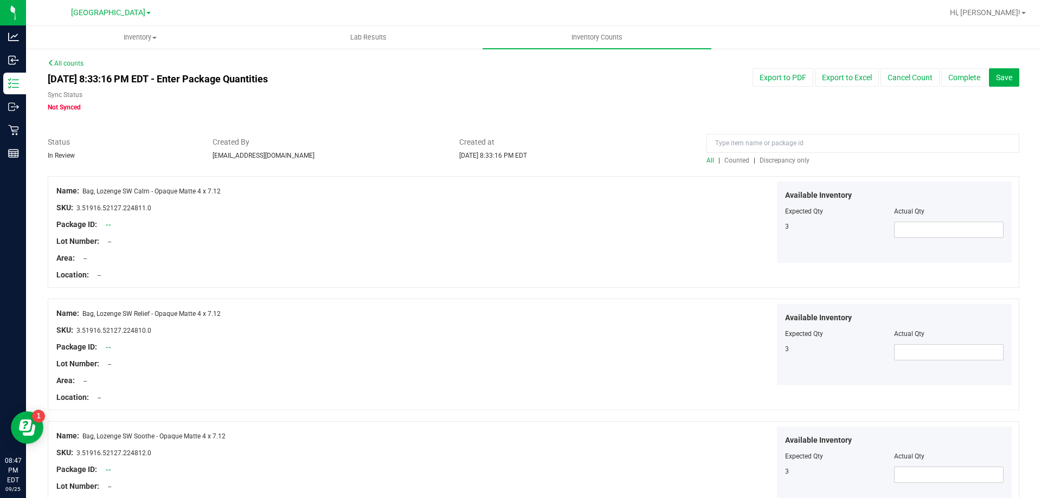
click at [777, 157] on span "Discrepancy only" at bounding box center [784, 161] width 50 height 8
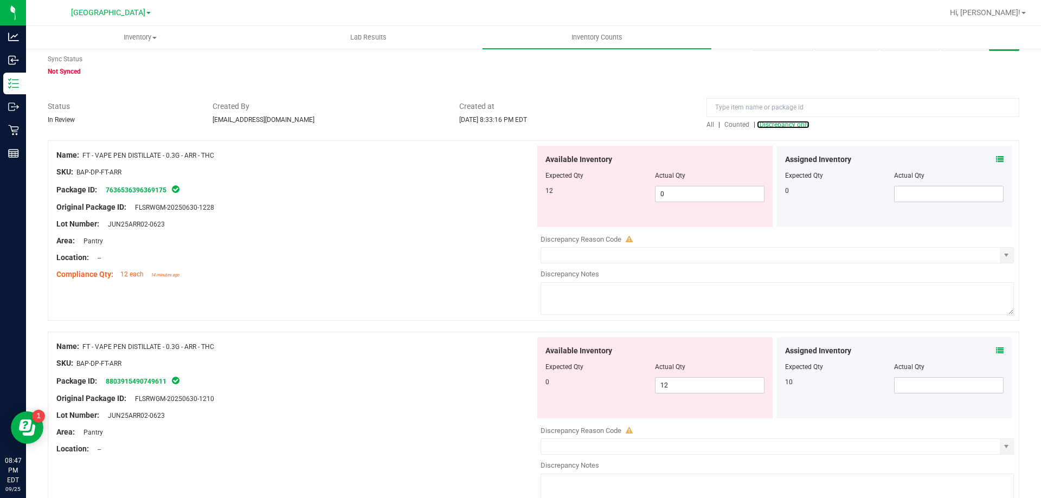
scroll to position [54, 0]
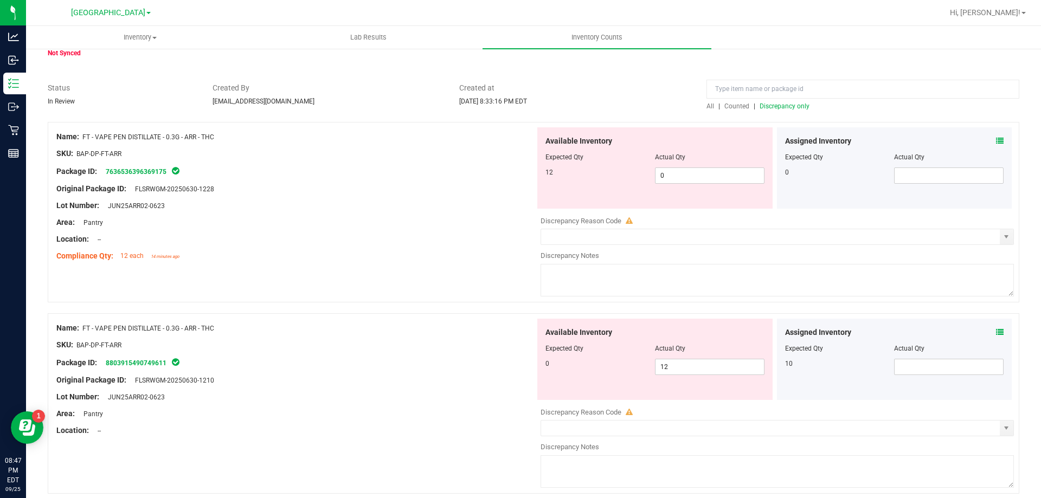
drag, startPoint x: 229, startPoint y: 382, endPoint x: 198, endPoint y: 376, distance: 31.4
click at [198, 376] on div "Original Package ID: FLSRWGM-20250630-1210" at bounding box center [295, 380] width 479 height 11
click at [676, 173] on span "0 0" at bounding box center [709, 175] width 109 height 16
type input "12"
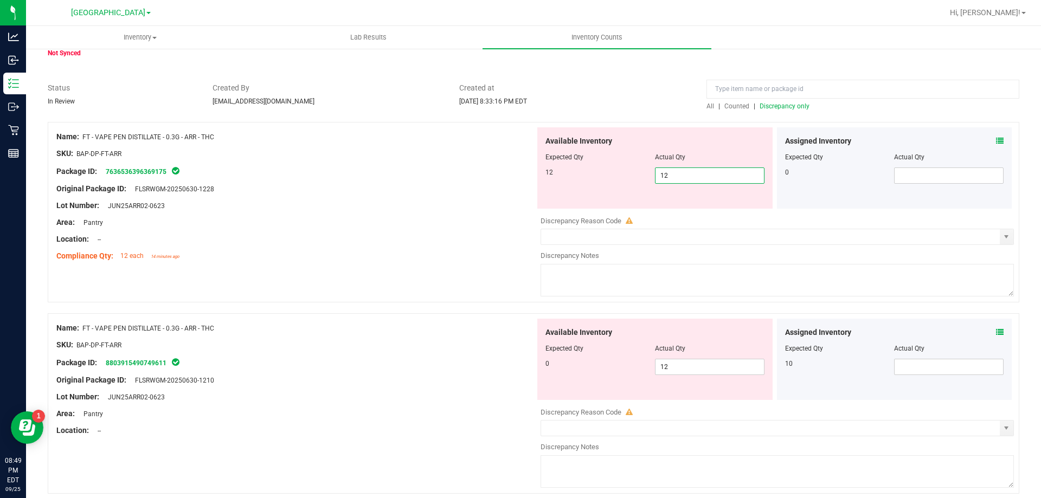
click at [428, 232] on div at bounding box center [295, 230] width 479 height 5
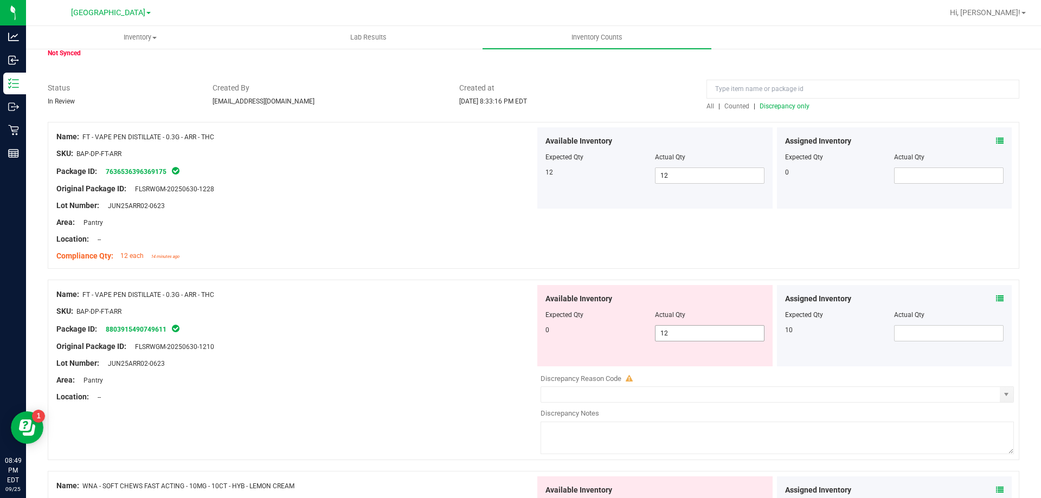
click at [659, 326] on span "12 12" at bounding box center [709, 333] width 109 height 16
click at [695, 331] on input "12" at bounding box center [709, 333] width 108 height 15
click at [694, 331] on input "12" at bounding box center [709, 333] width 108 height 15
click at [908, 328] on span at bounding box center [948, 333] width 109 height 16
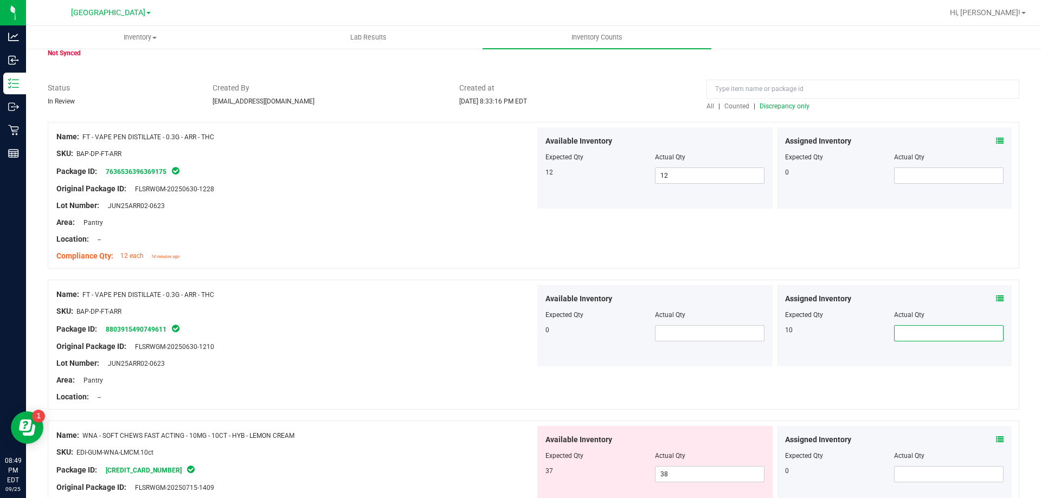
type input "0"
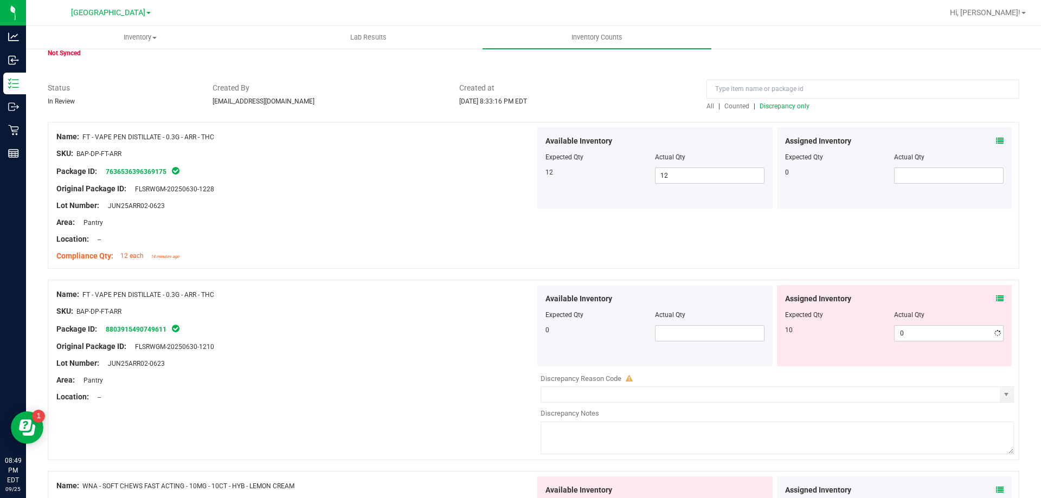
drag, startPoint x: 475, startPoint y: 260, endPoint x: 532, endPoint y: 258, distance: 56.9
click at [475, 260] on div "Compliance Qty: 12 each 14 minutes ago" at bounding box center [295, 255] width 479 height 11
click at [996, 298] on div "Assigned Inventory Expected Qty Actual Qty 10 0 0" at bounding box center [894, 325] width 235 height 81
click at [996, 298] on icon at bounding box center [1000, 299] width 8 height 8
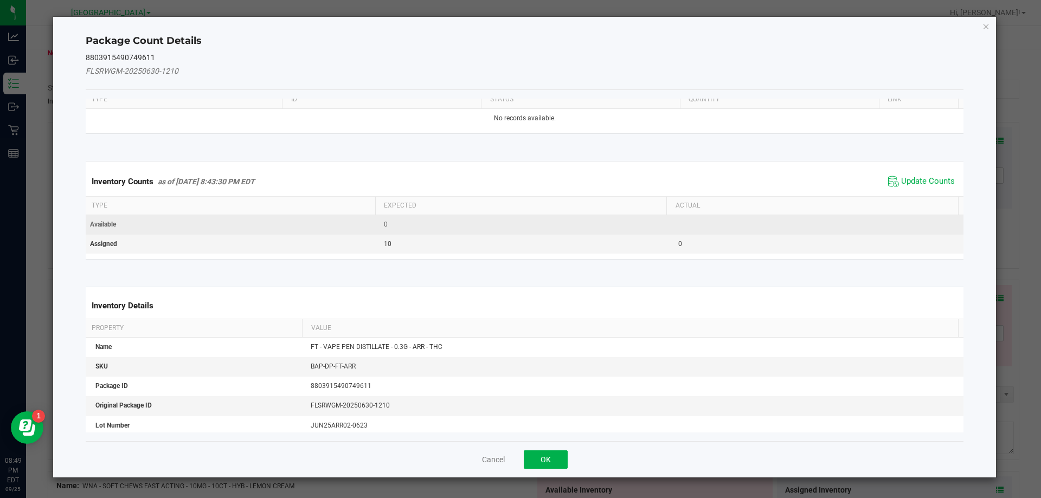
scroll to position [0, 0]
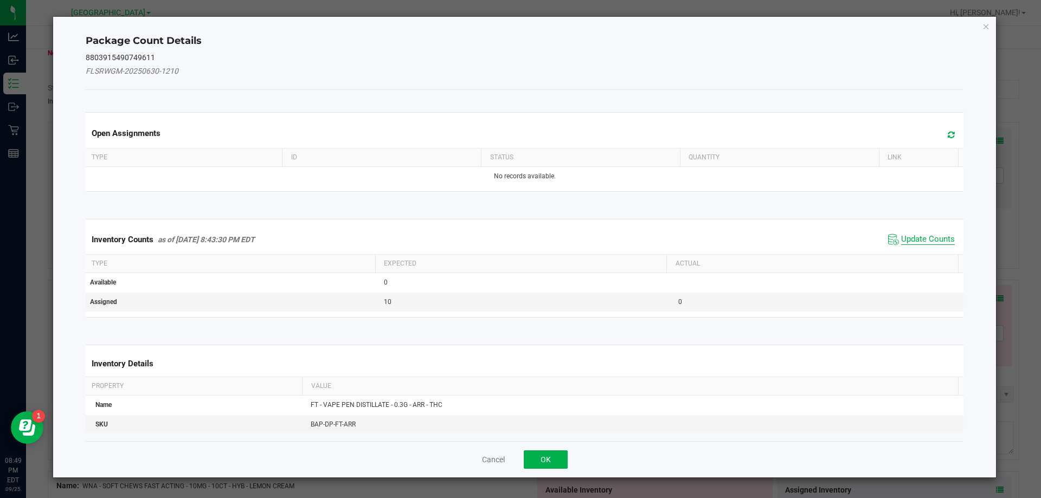
click at [931, 234] on span "Update Counts" at bounding box center [928, 239] width 54 height 11
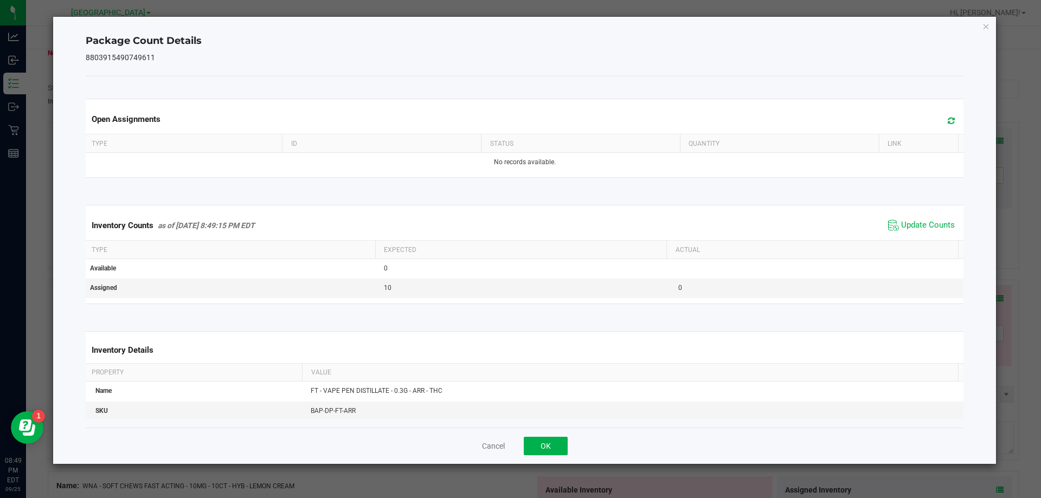
click at [922, 219] on span "Update Counts" at bounding box center [921, 225] width 72 height 16
click at [504, 422] on div "Open Assignments Type ID Status Quantity Link No records available. Inventory C…" at bounding box center [525, 251] width 878 height 351
click at [496, 442] on button "Cancel" at bounding box center [493, 446] width 23 height 11
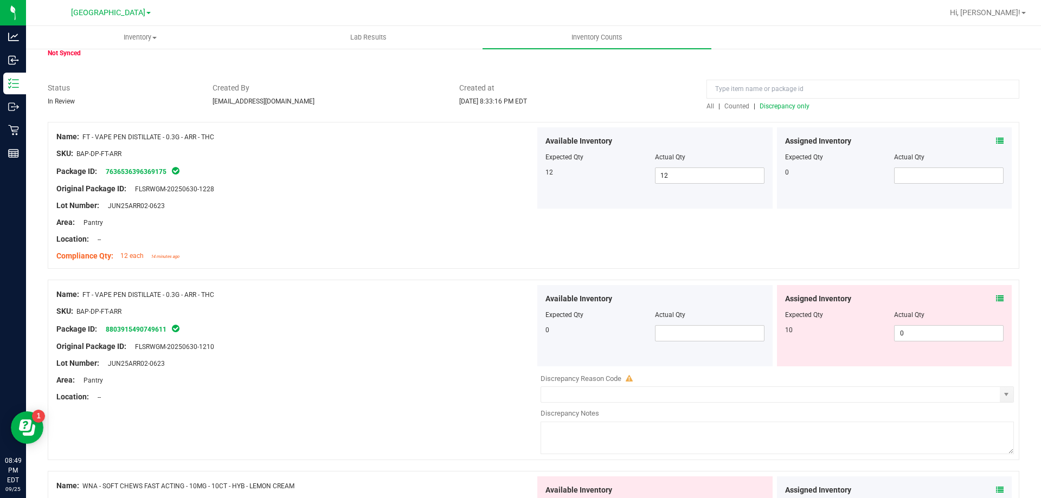
click at [540, 352] on div "Available Inventory Expected Qty Actual Qty 0" at bounding box center [654, 325] width 235 height 81
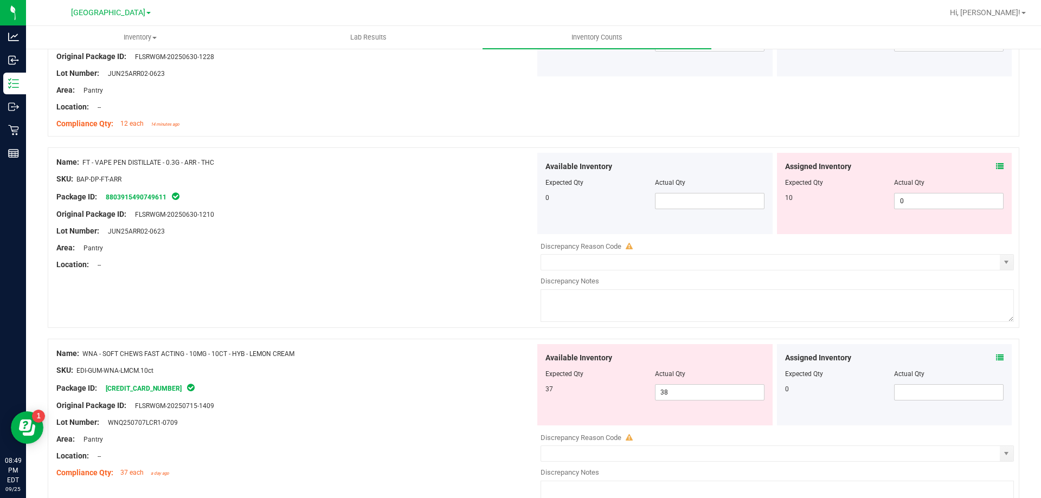
scroll to position [255, 0]
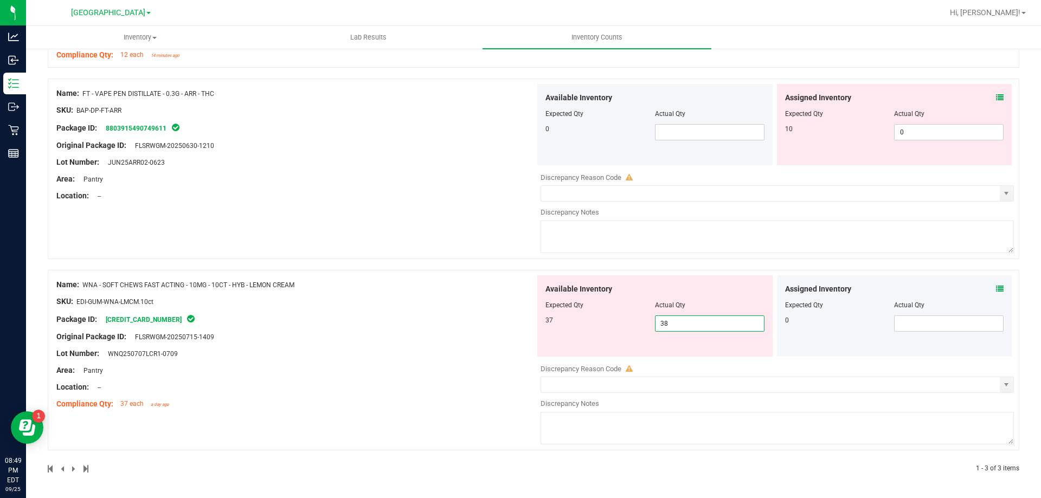
click at [711, 323] on span "38 38" at bounding box center [709, 323] width 109 height 16
type input "37"
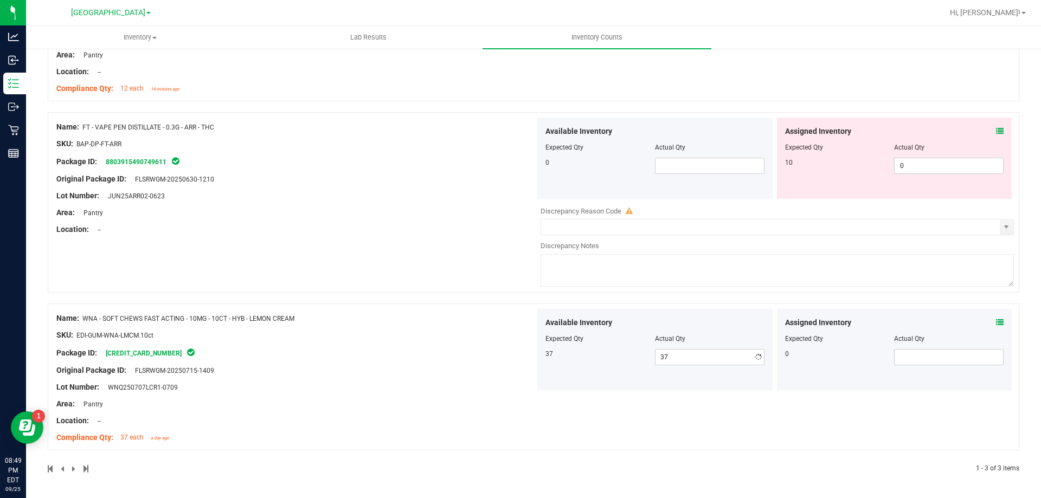
click at [412, 357] on div "Name: WNA - SOFT CHEWS FAST ACTING - 10MG - 10CT - HYB - LEMON CREAM SKU: EDI-G…" at bounding box center [295, 378] width 479 height 138
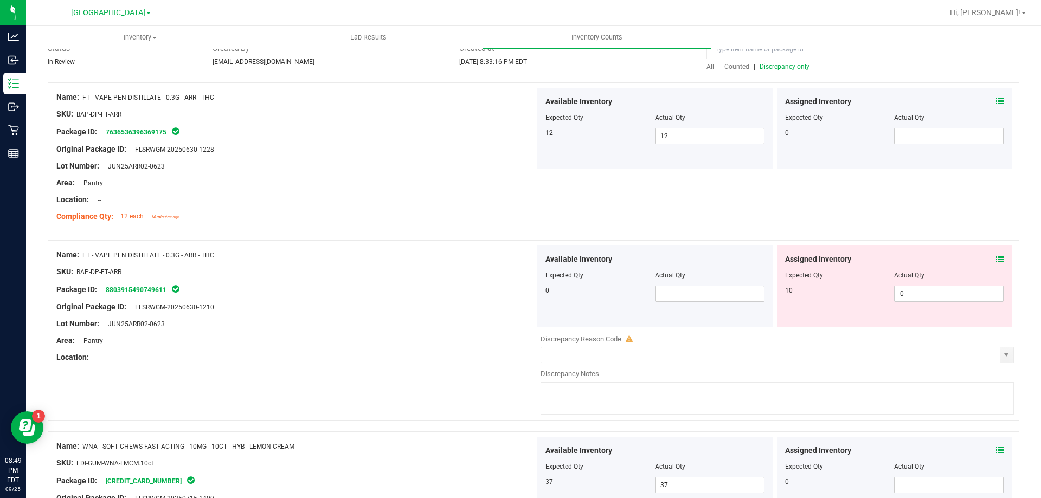
scroll to position [0, 0]
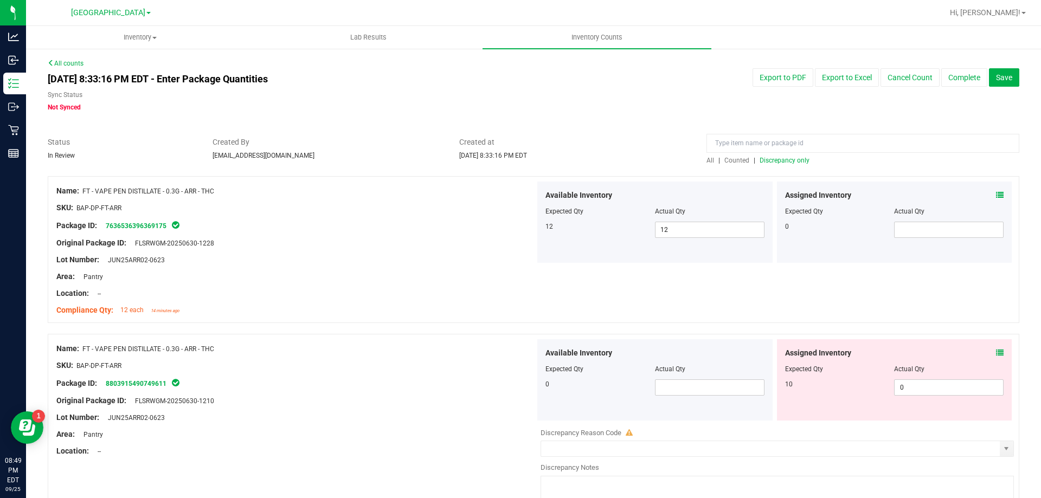
click at [773, 163] on span "Discrepancy only" at bounding box center [784, 161] width 50 height 8
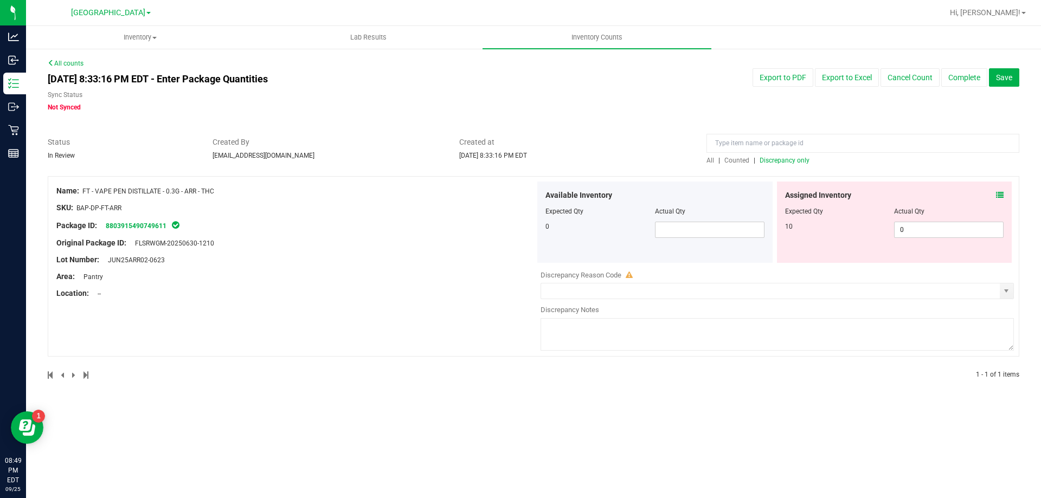
click at [827, 282] on div at bounding box center [776, 281] width 473 height 3
click at [827, 286] on input "text" at bounding box center [770, 290] width 459 height 15
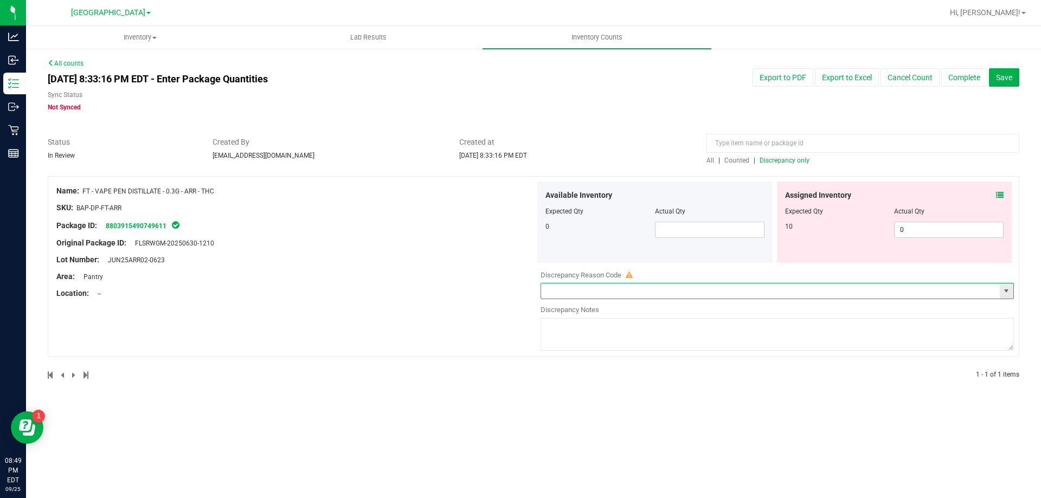
click at [1005, 294] on span "select" at bounding box center [1006, 291] width 9 height 9
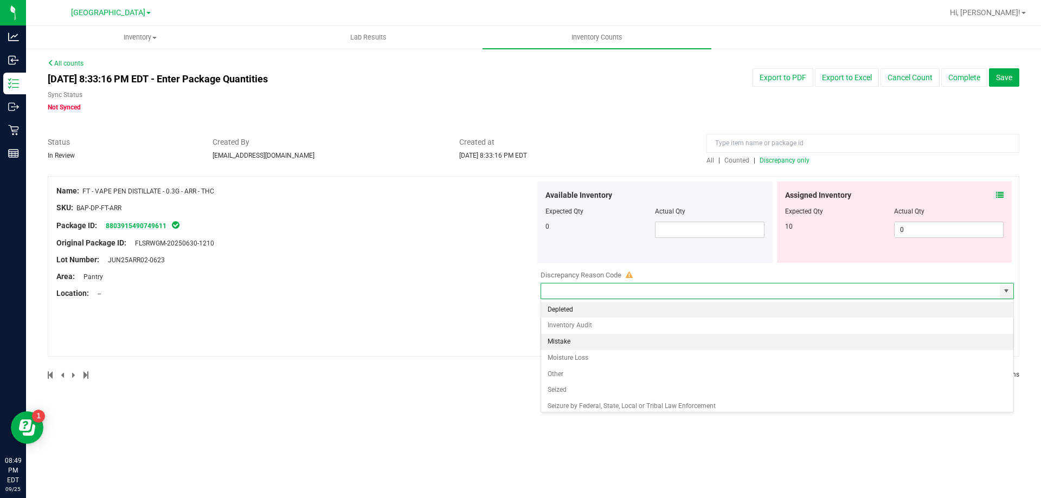
click at [649, 337] on li "Mistake" at bounding box center [777, 342] width 472 height 16
type input "Mistake"
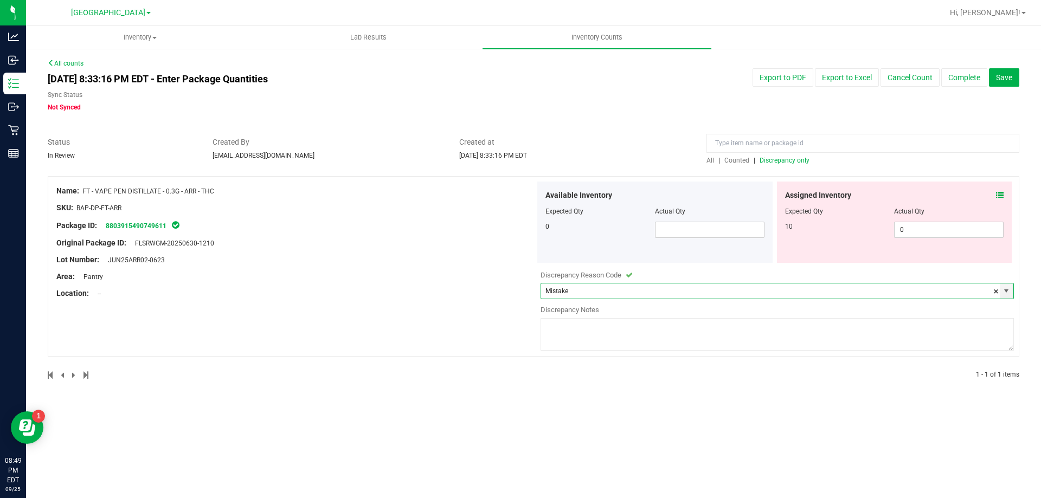
click at [648, 337] on textarea at bounding box center [776, 334] width 473 height 33
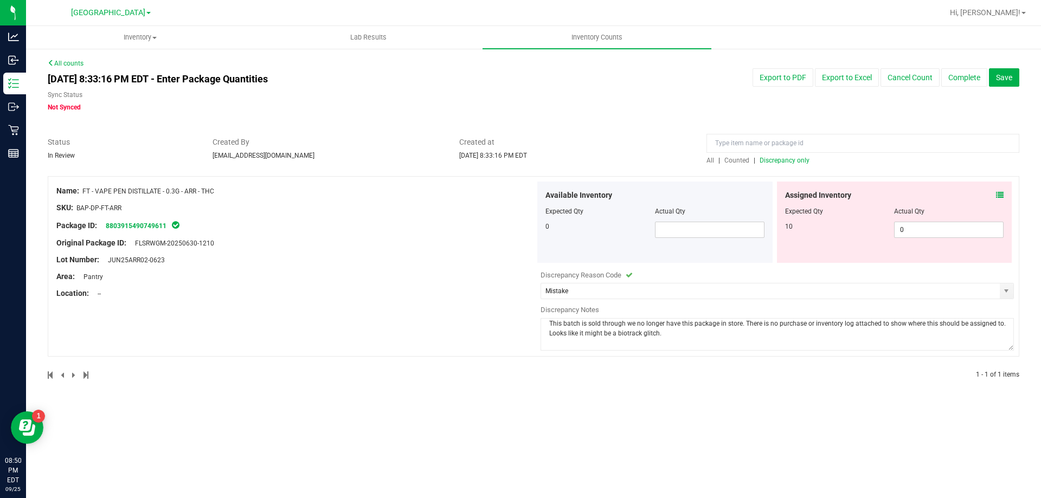
type textarea "This batch is sold through we no longer have this package in store. There is no…"
click at [336, 427] on div "Inventory All packages All inventory Waste log Create inventory Lab Results Inv…" at bounding box center [533, 262] width 1015 height 472
click at [978, 79] on button "Complete" at bounding box center [964, 77] width 46 height 18
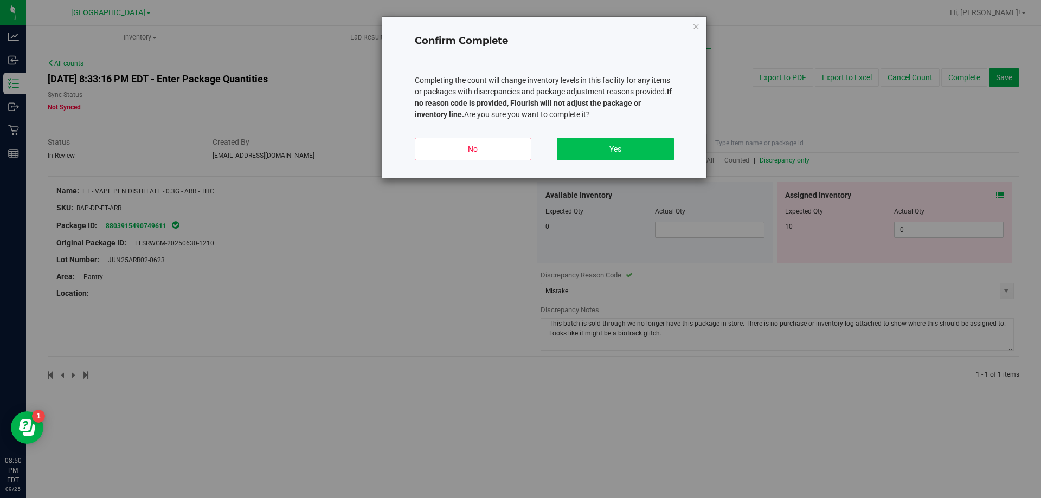
drag, startPoint x: 674, startPoint y: 143, endPoint x: 628, endPoint y: 156, distance: 47.2
click at [673, 143] on div "Confirm Complete Completing the count will change inventory levels in this faci…" at bounding box center [544, 97] width 324 height 161
click at [628, 152] on button "Yes" at bounding box center [615, 149] width 117 height 23
